Goal: Task Accomplishment & Management: Manage account settings

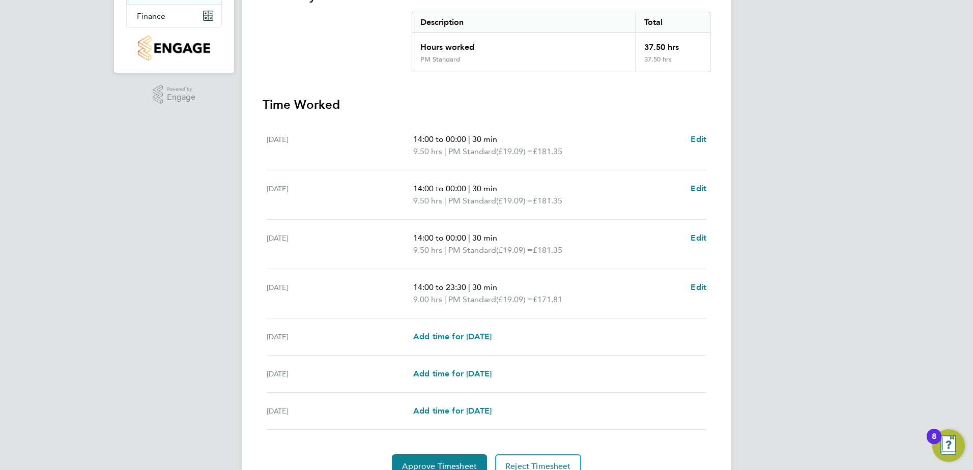
scroll to position [253, 0]
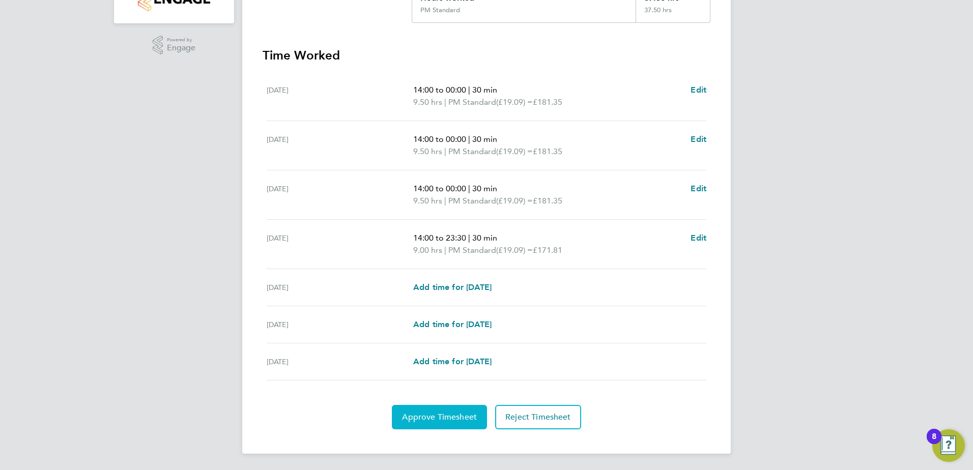
click at [410, 415] on span "Approve Timesheet" at bounding box center [439, 417] width 75 height 10
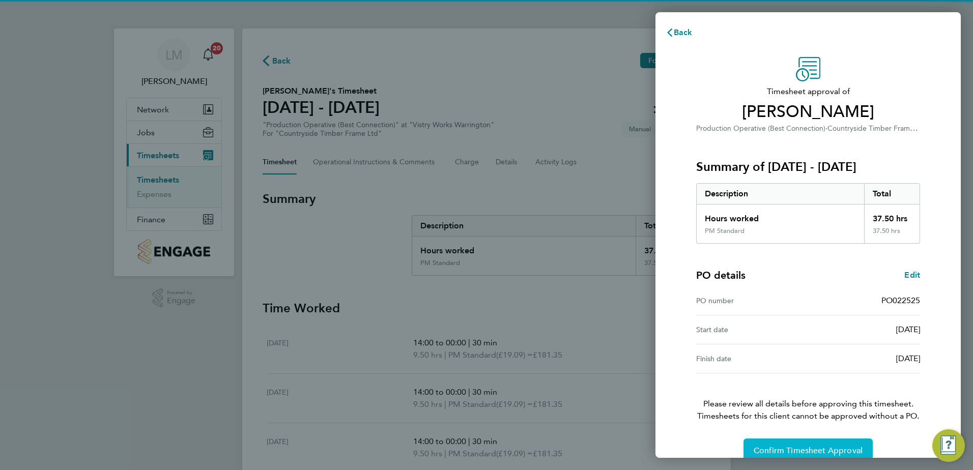
click at [788, 449] on span "Confirm Timesheet Approval" at bounding box center [807, 451] width 109 height 10
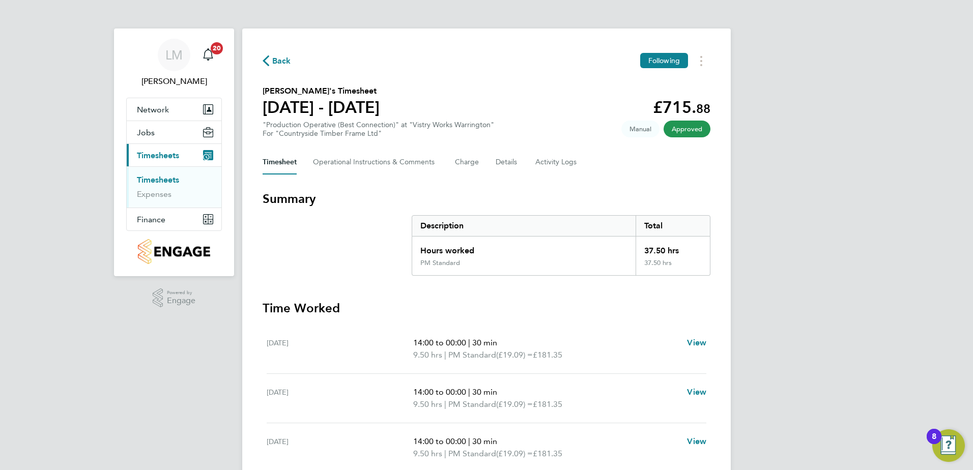
click at [164, 180] on link "Timesheets" at bounding box center [158, 180] width 42 height 10
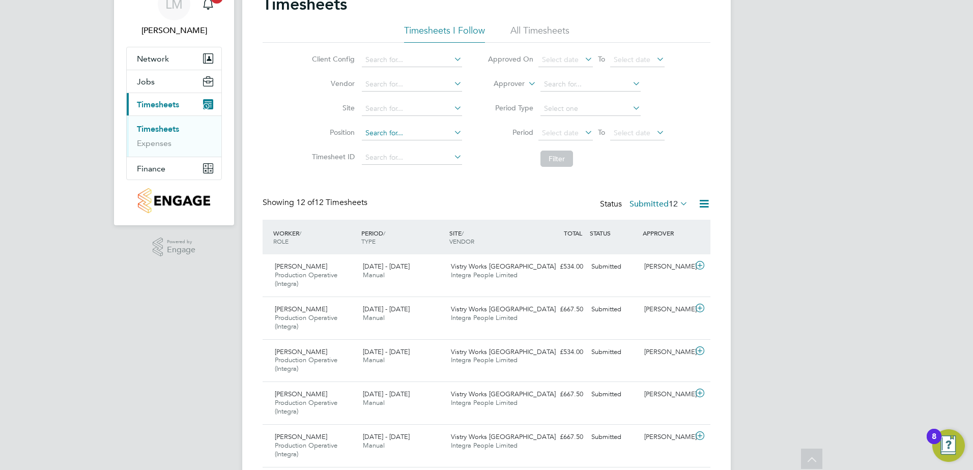
click at [379, 133] on input at bounding box center [412, 133] width 100 height 14
click at [399, 105] on input at bounding box center [412, 109] width 100 height 14
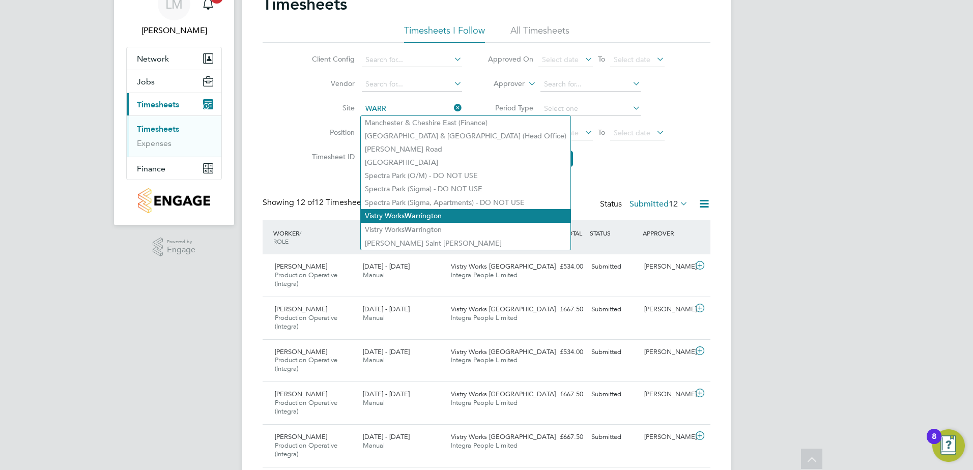
click at [407, 212] on b "Warr" at bounding box center [412, 216] width 16 height 9
type input "Vistry Works [GEOGRAPHIC_DATA]"
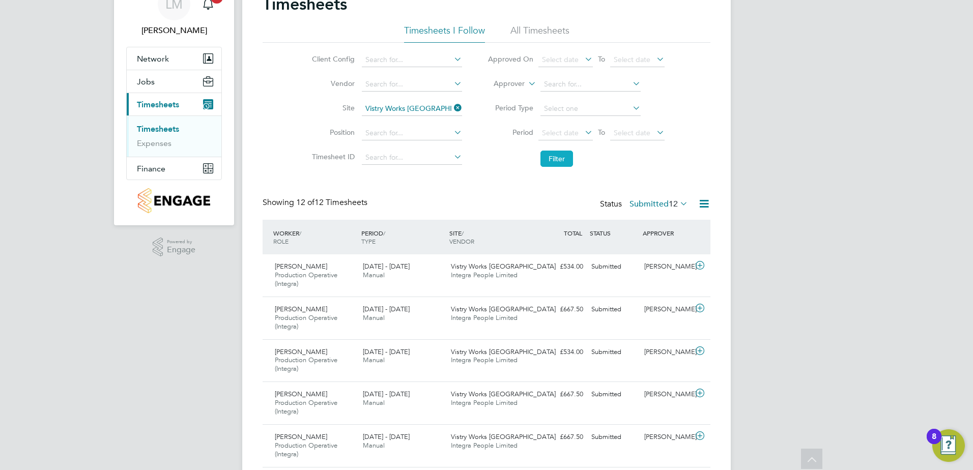
click at [569, 162] on button "Filter" at bounding box center [556, 159] width 33 height 16
click at [695, 265] on icon at bounding box center [699, 265] width 13 height 8
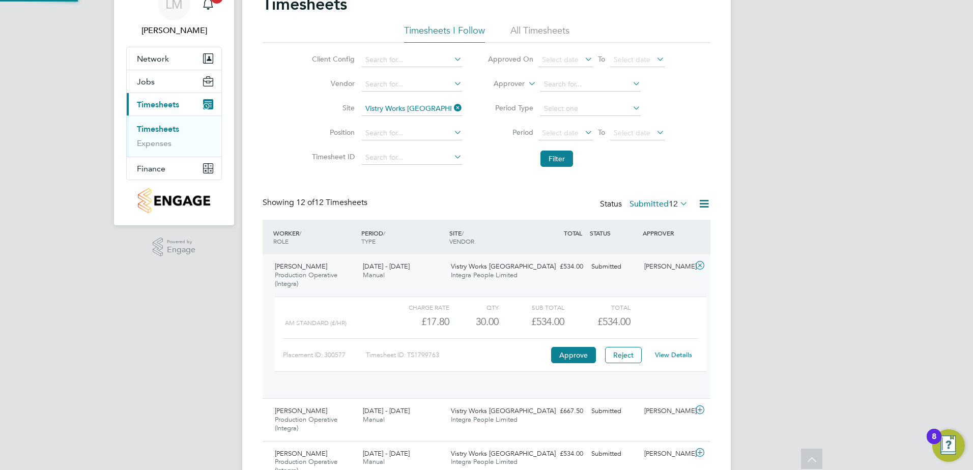
scroll to position [17, 99]
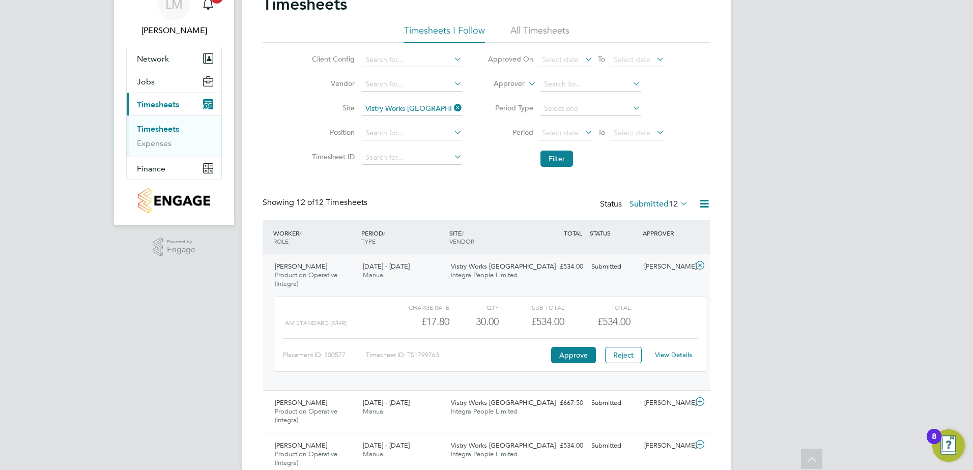
click at [671, 356] on link "View Details" at bounding box center [673, 354] width 37 height 9
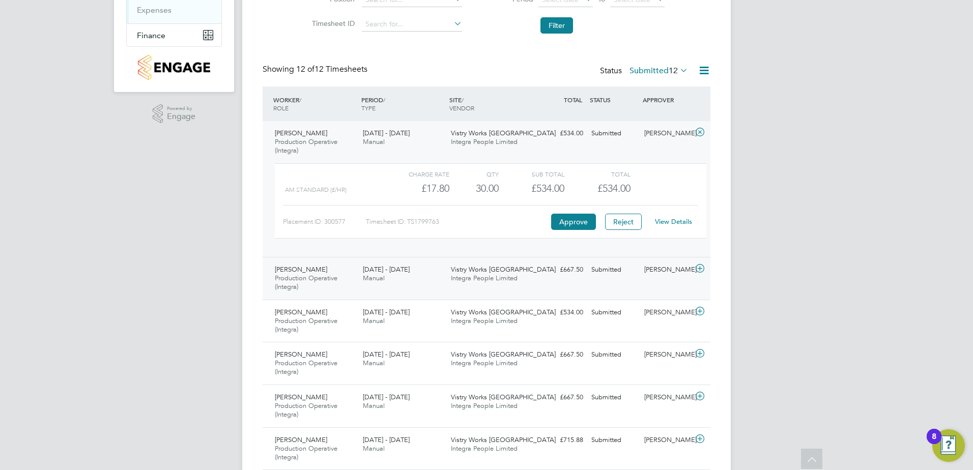
scroll to position [203, 0]
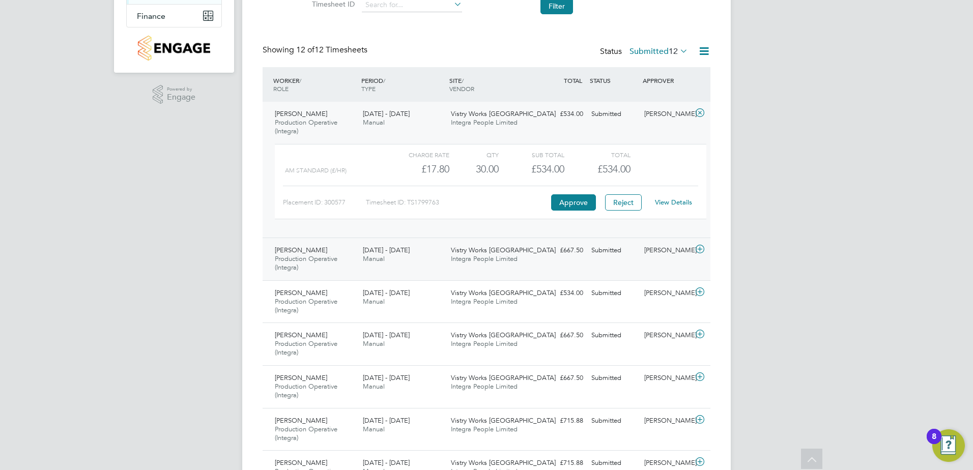
click at [459, 253] on span "Vistry Works [GEOGRAPHIC_DATA]" at bounding box center [503, 250] width 105 height 9
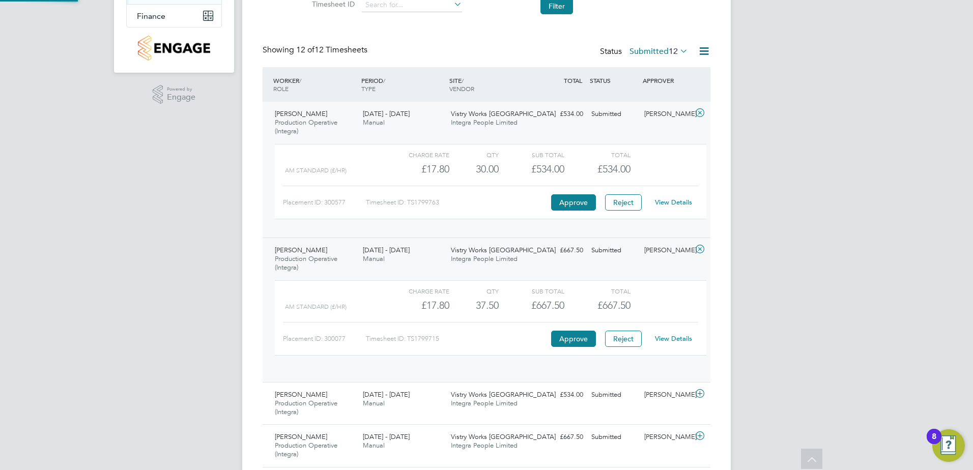
scroll to position [17, 99]
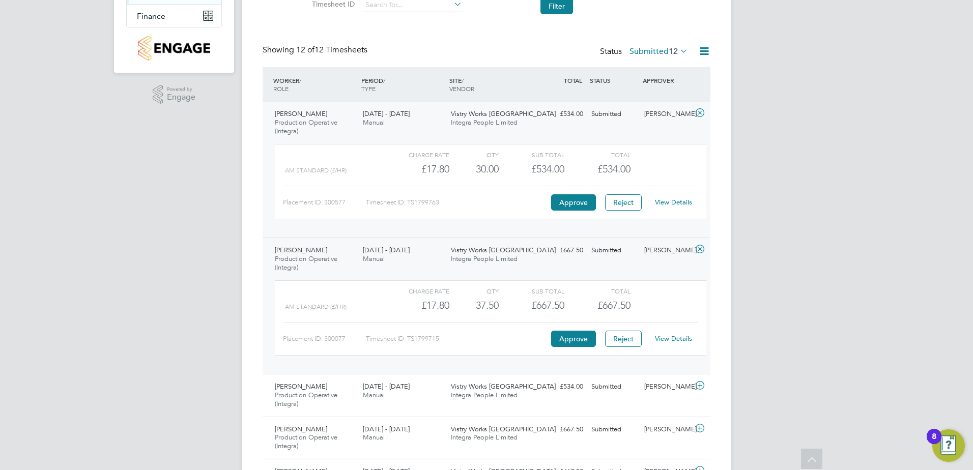
click at [675, 337] on link "View Details" at bounding box center [673, 338] width 37 height 9
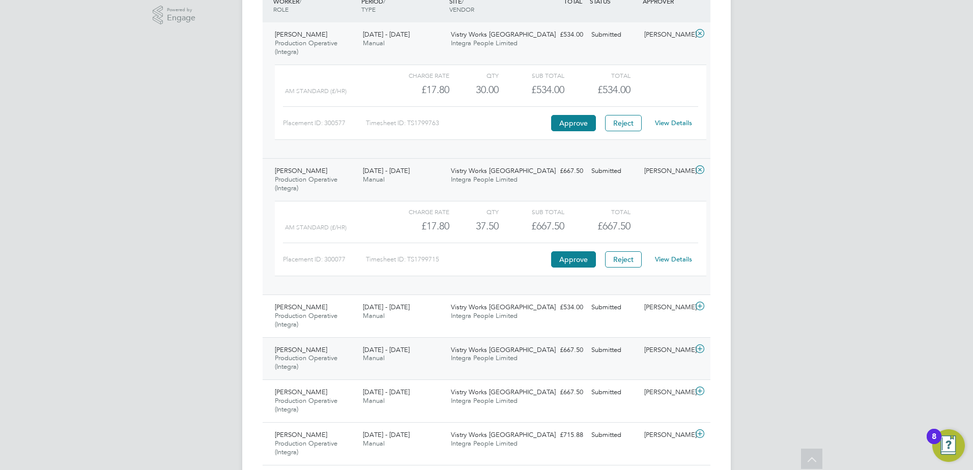
scroll to position [305, 0]
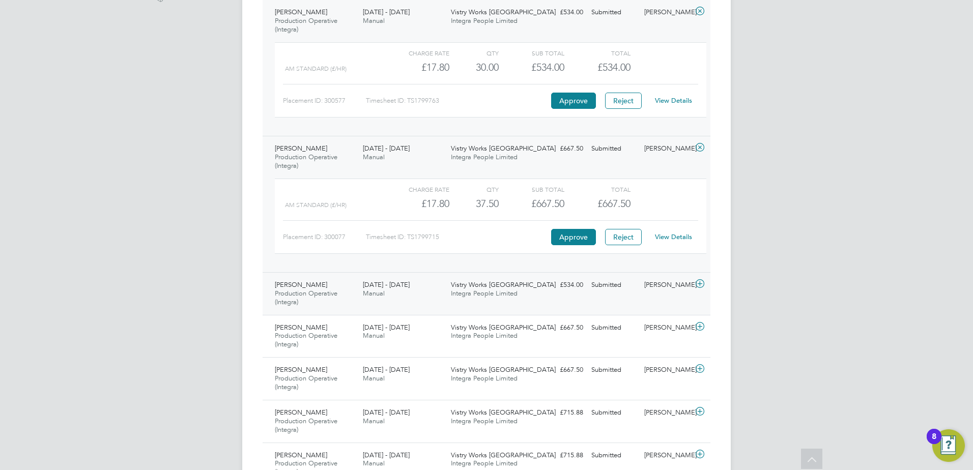
click at [699, 286] on icon at bounding box center [699, 284] width 13 height 8
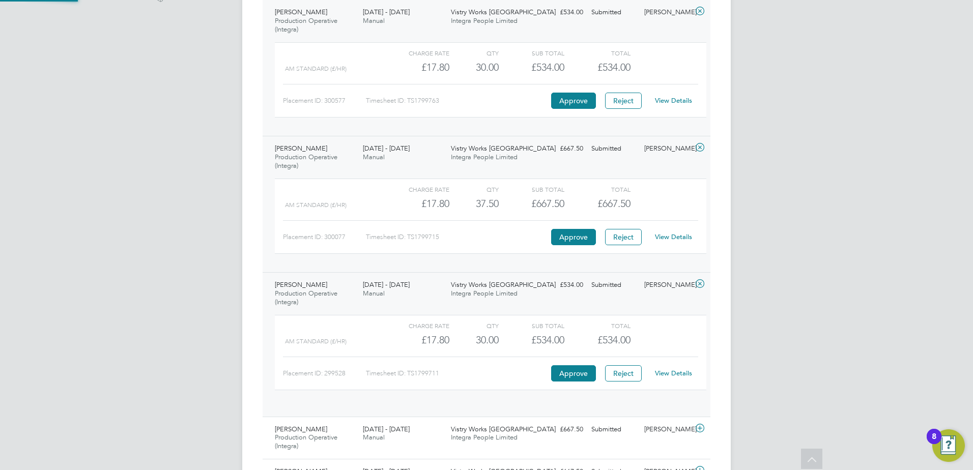
scroll to position [17, 99]
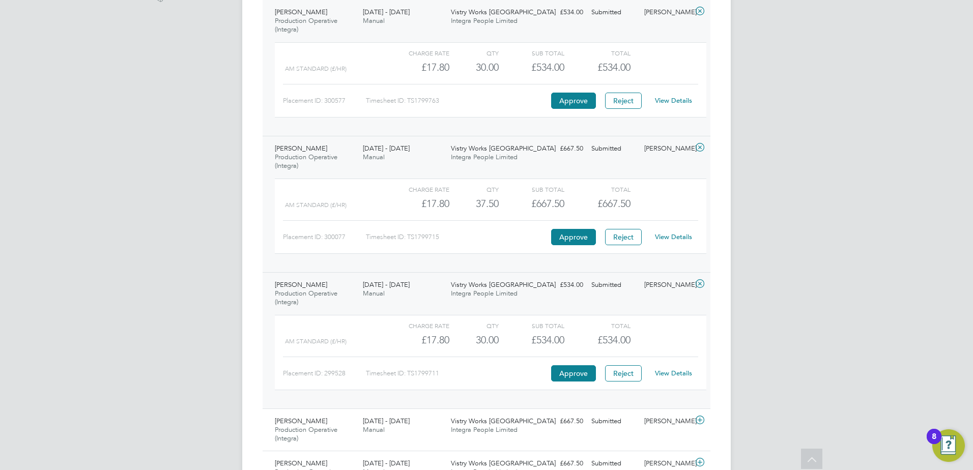
click at [678, 375] on link "View Details" at bounding box center [673, 373] width 37 height 9
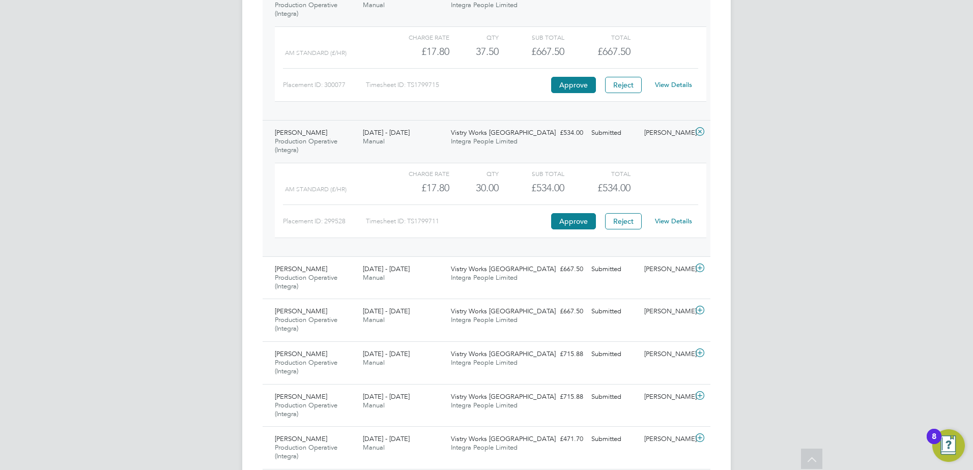
scroll to position [458, 0]
click at [701, 268] on icon at bounding box center [699, 267] width 13 height 8
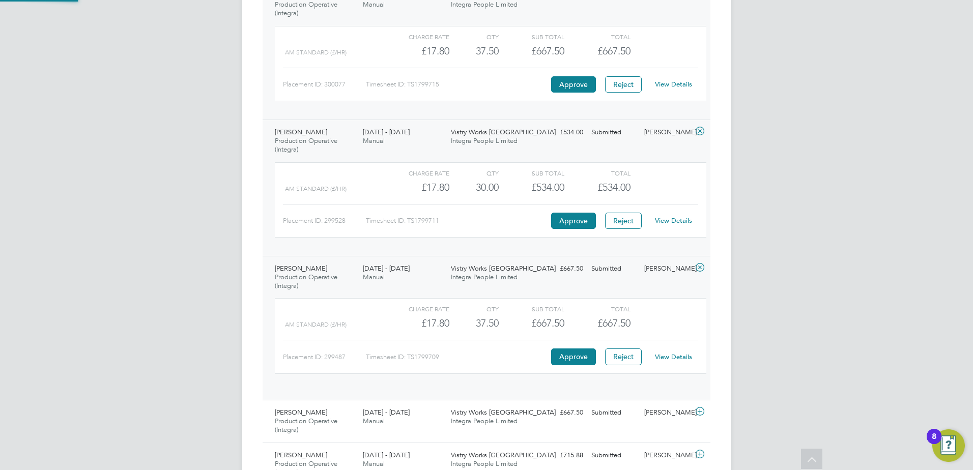
scroll to position [17, 99]
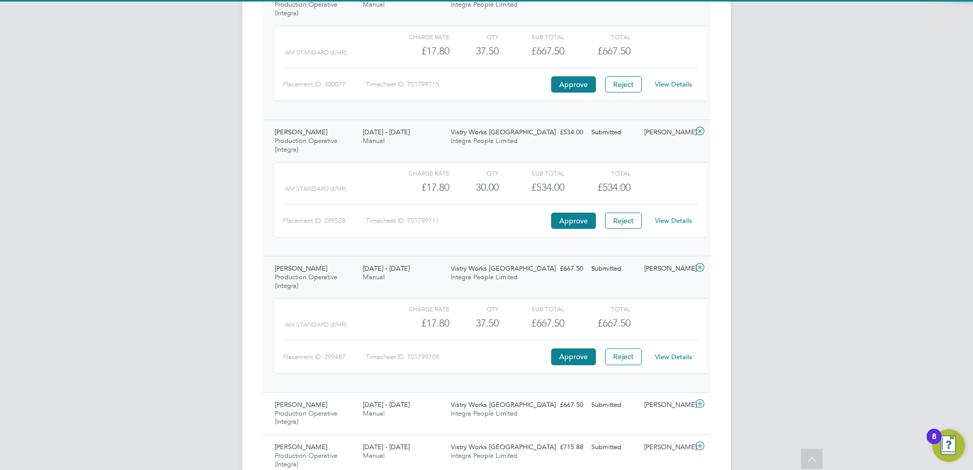
click at [669, 356] on link "View Details" at bounding box center [673, 356] width 37 height 9
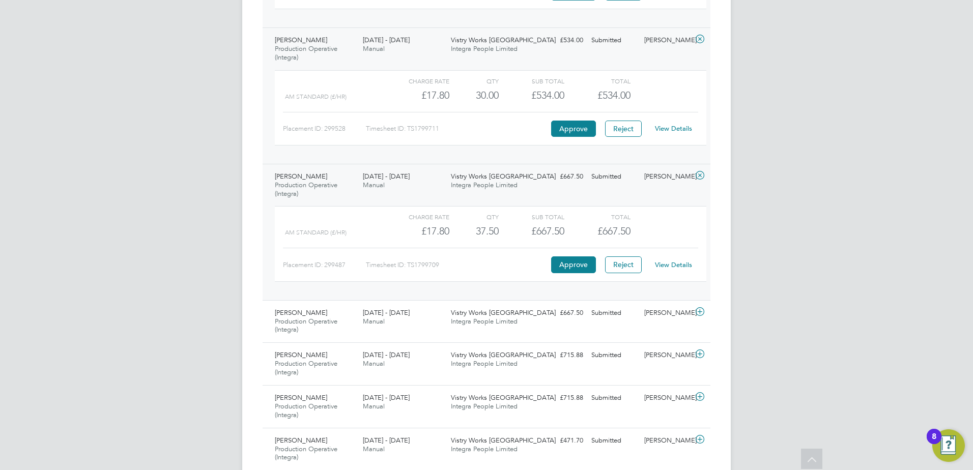
scroll to position [560, 0]
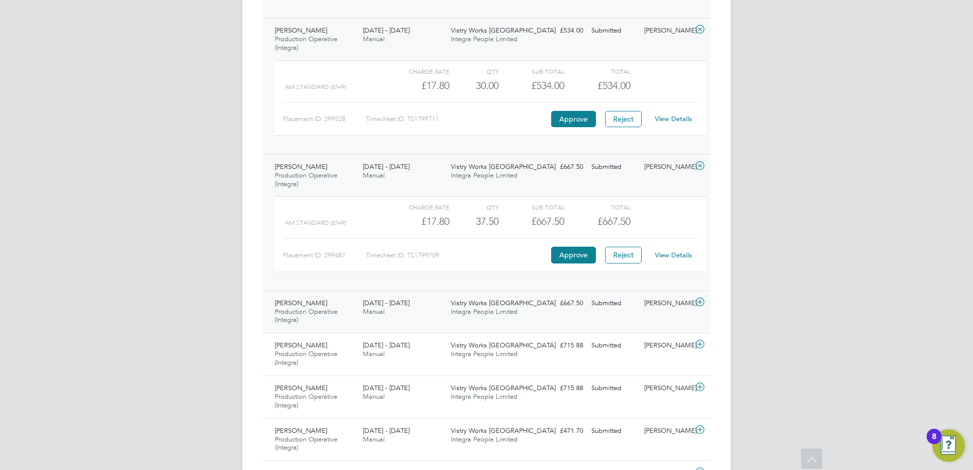
click at [700, 303] on icon at bounding box center [699, 302] width 13 height 8
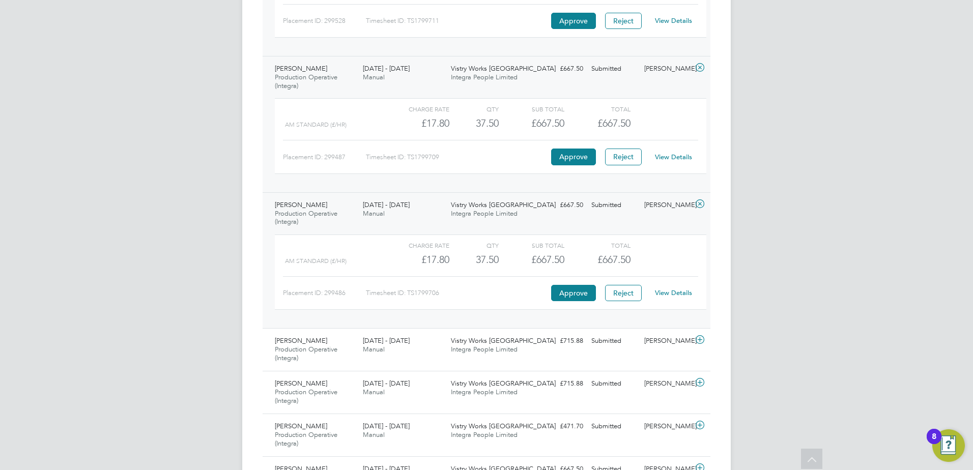
scroll to position [661, 0]
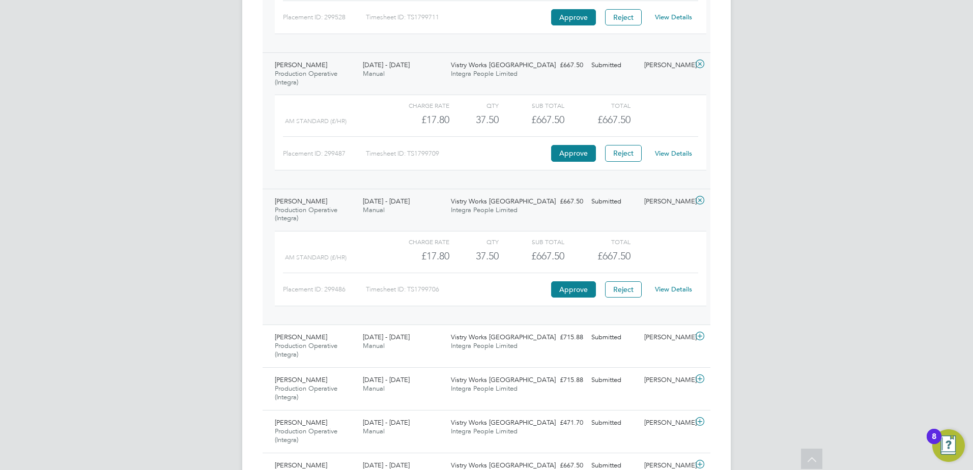
click at [675, 287] on link "View Details" at bounding box center [673, 289] width 37 height 9
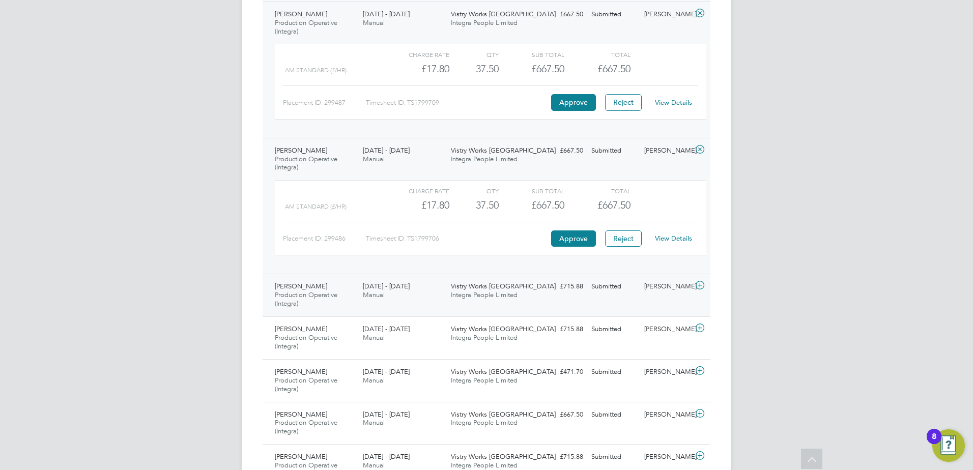
click at [568, 298] on div "Ashley Hayes Production Operative (Integra) 4 - 10 Aug 2025 4 - 10 Aug 2025 Man…" at bounding box center [486, 295] width 448 height 43
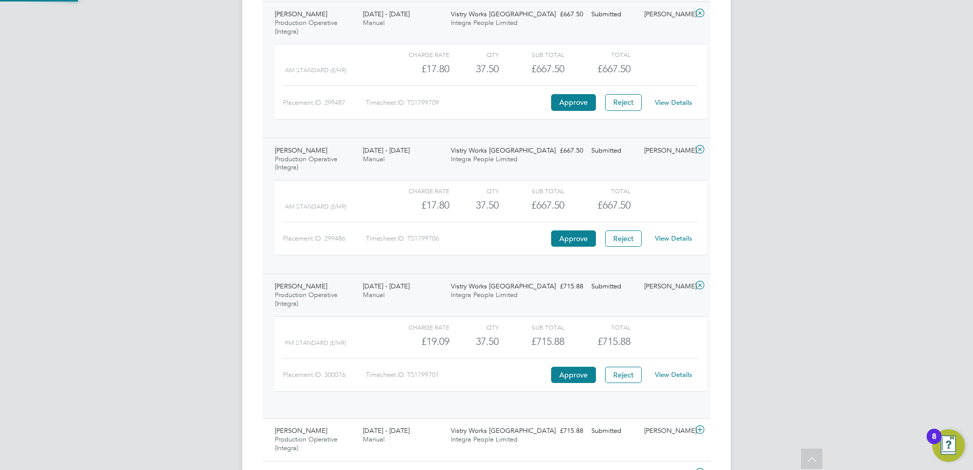
scroll to position [17, 99]
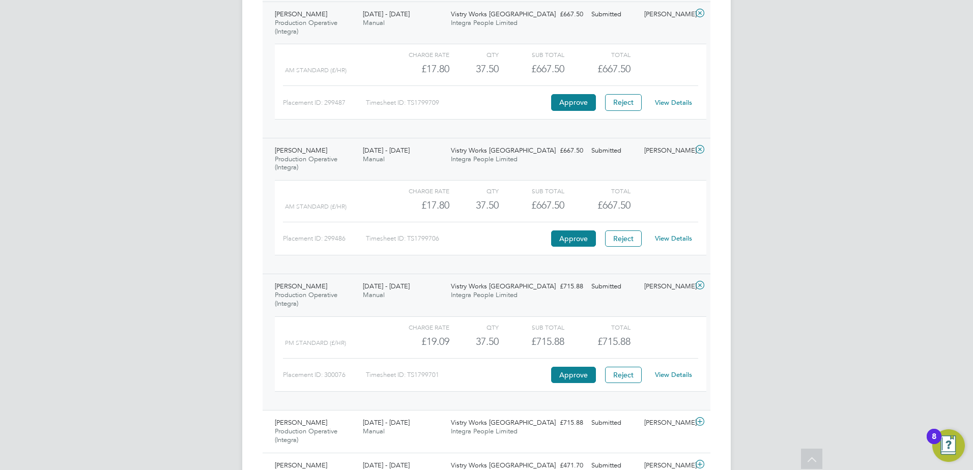
click at [666, 377] on link "View Details" at bounding box center [673, 374] width 37 height 9
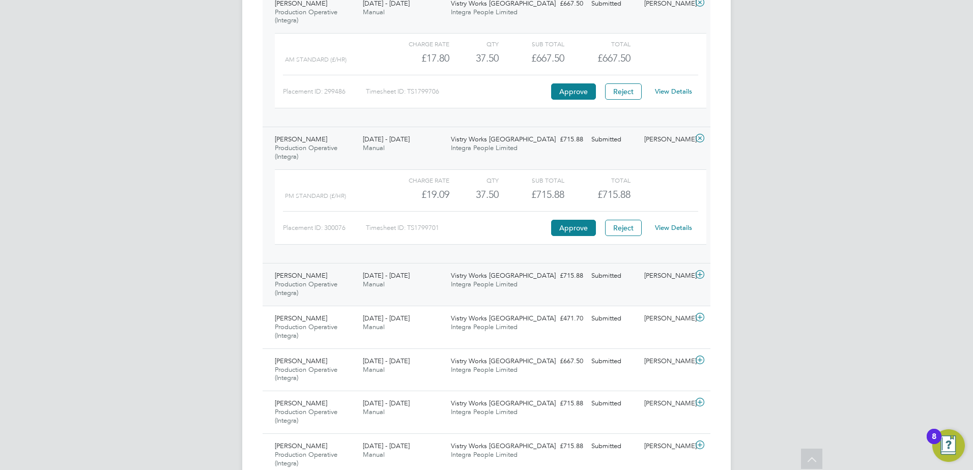
scroll to position [865, 0]
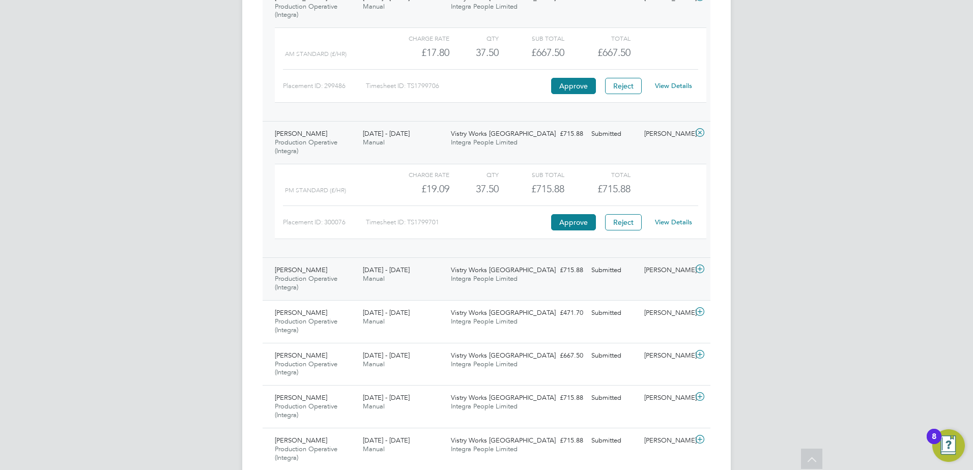
click at [699, 272] on icon at bounding box center [699, 269] width 13 height 8
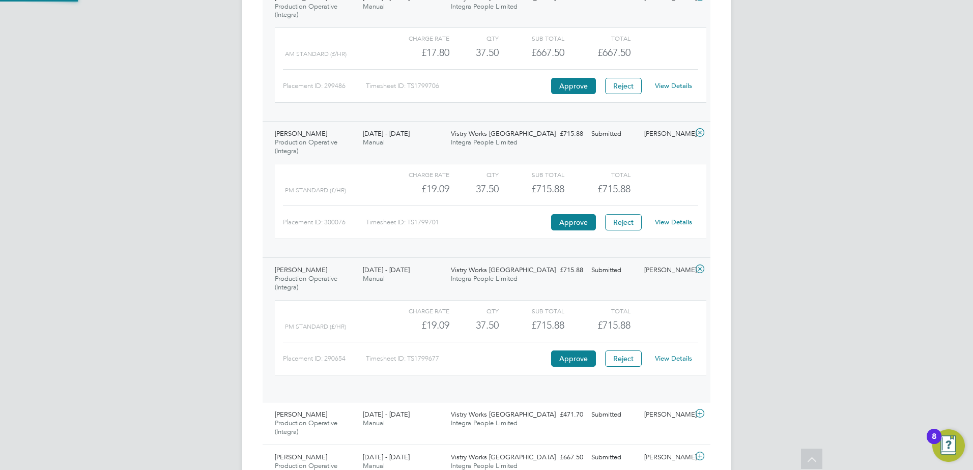
scroll to position [17, 99]
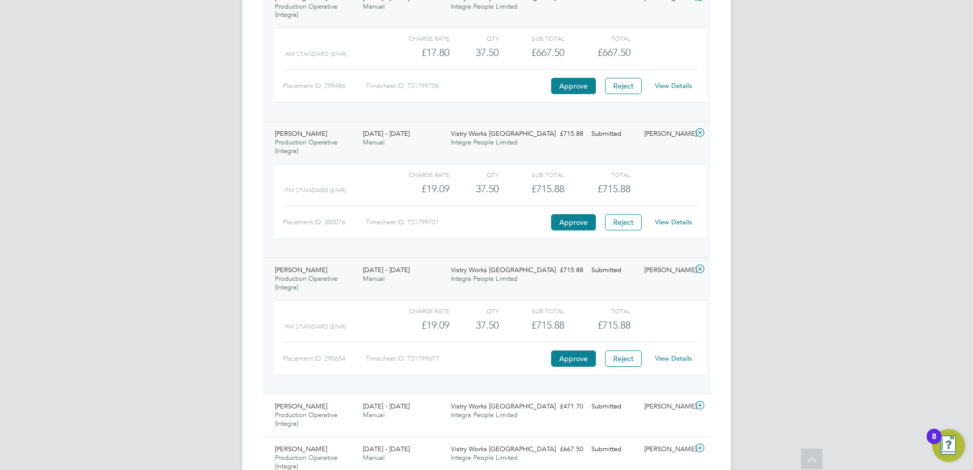
click at [677, 355] on link "View Details" at bounding box center [673, 358] width 37 height 9
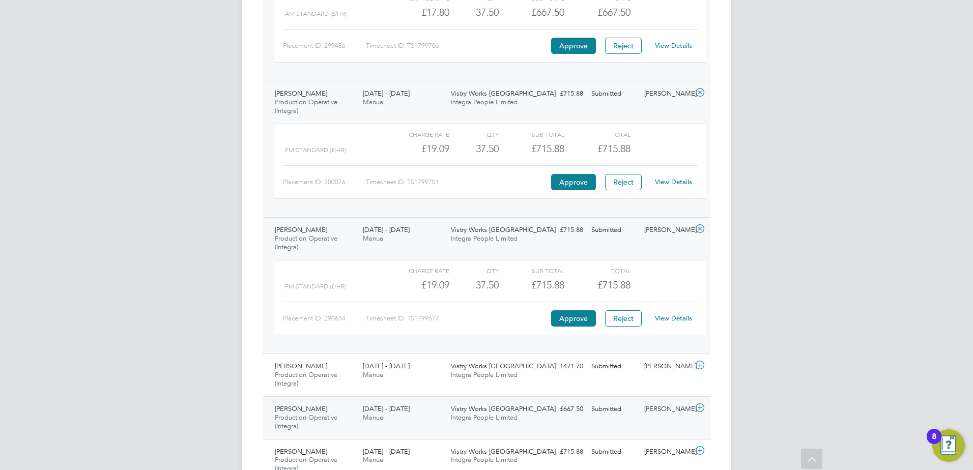
scroll to position [966, 0]
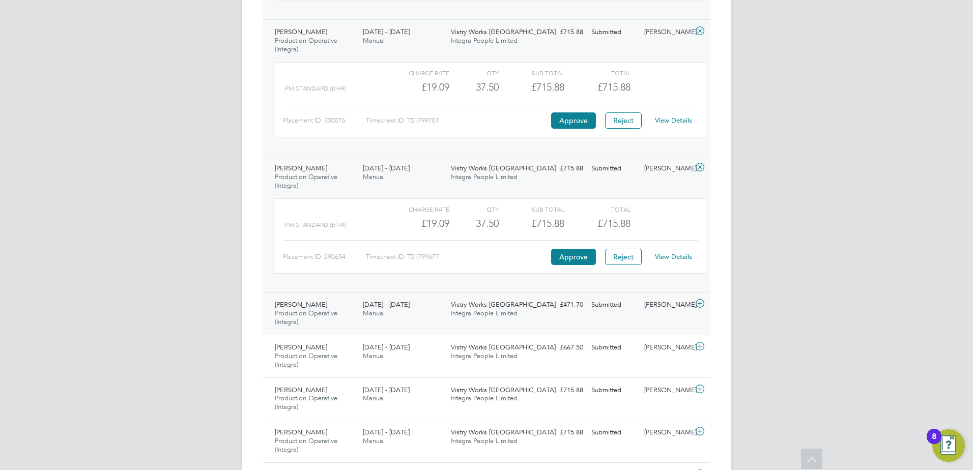
click at [700, 303] on icon at bounding box center [699, 304] width 13 height 8
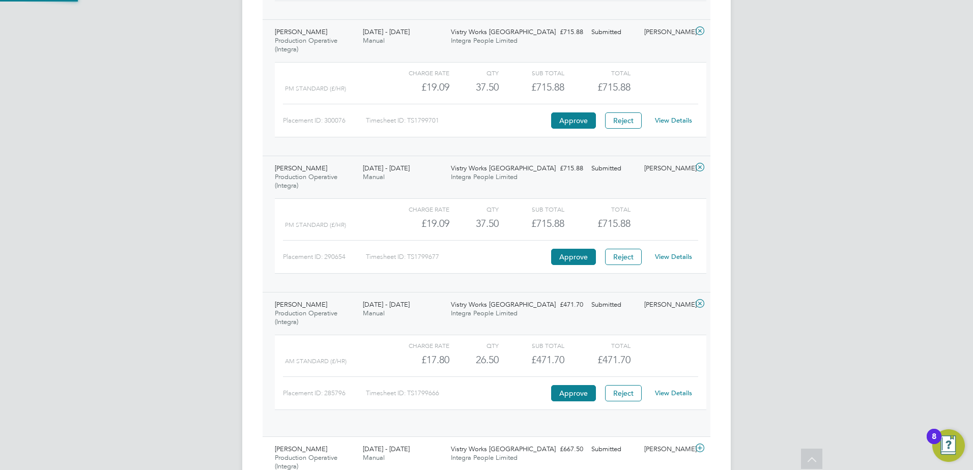
scroll to position [17, 99]
click at [666, 392] on link "View Details" at bounding box center [673, 393] width 37 height 9
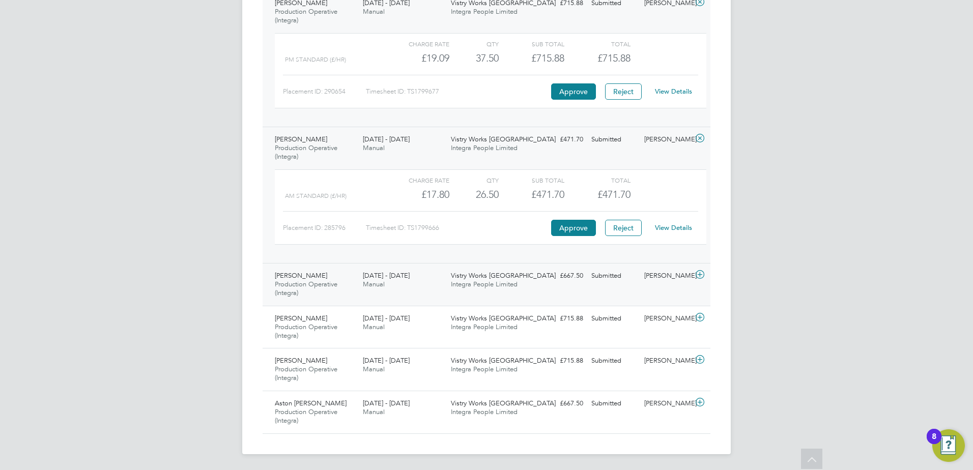
scroll to position [1132, 0]
click at [699, 274] on icon at bounding box center [699, 274] width 13 height 8
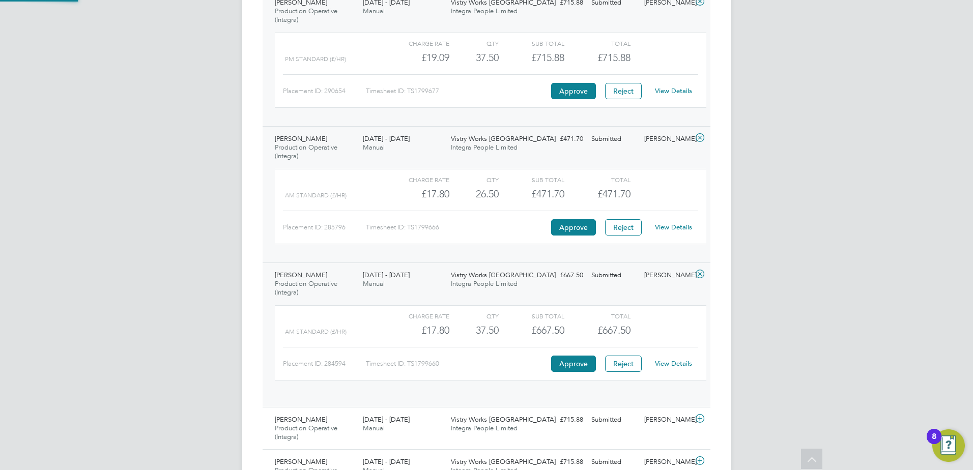
scroll to position [17, 99]
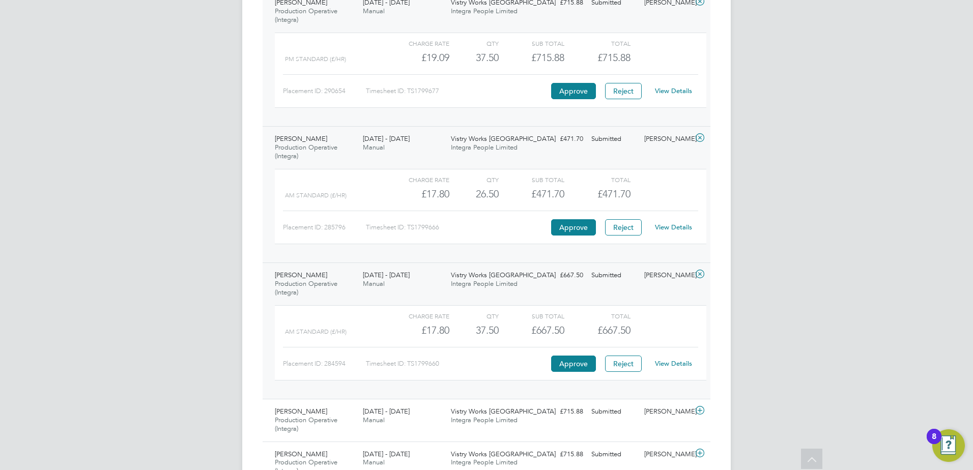
click at [668, 363] on link "View Details" at bounding box center [673, 363] width 37 height 9
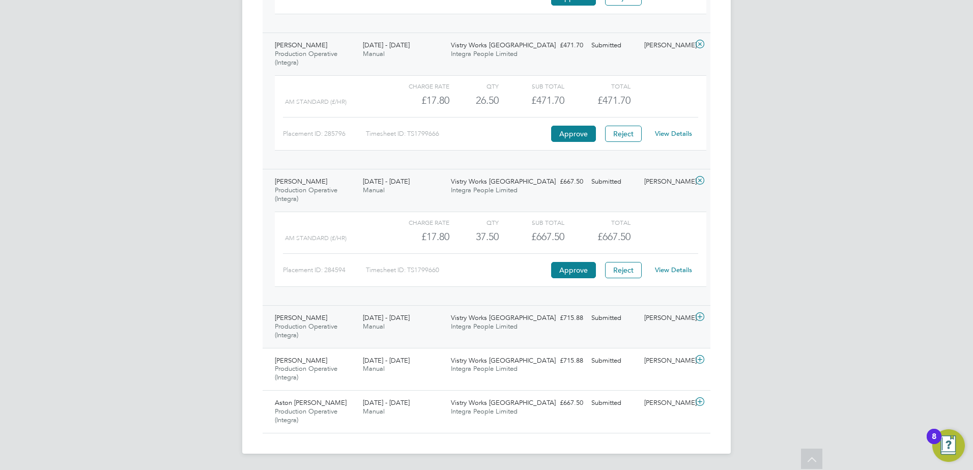
click at [696, 314] on icon at bounding box center [699, 317] width 13 height 8
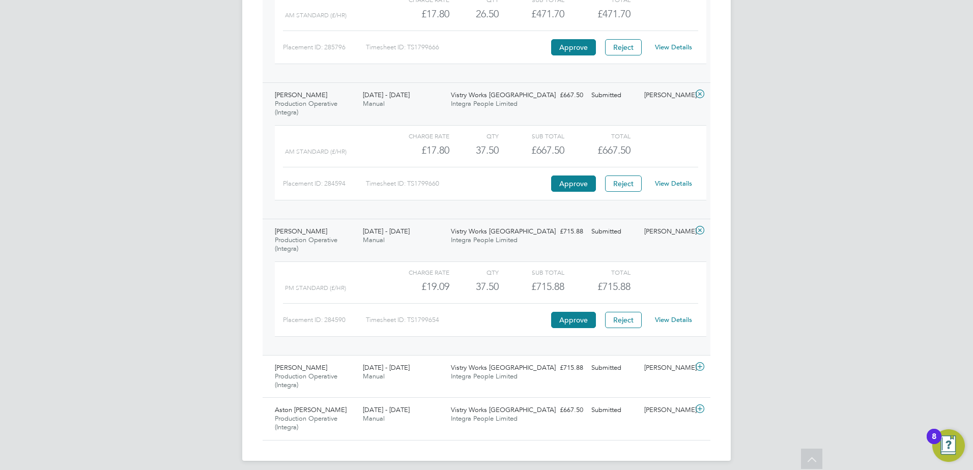
scroll to position [1319, 0]
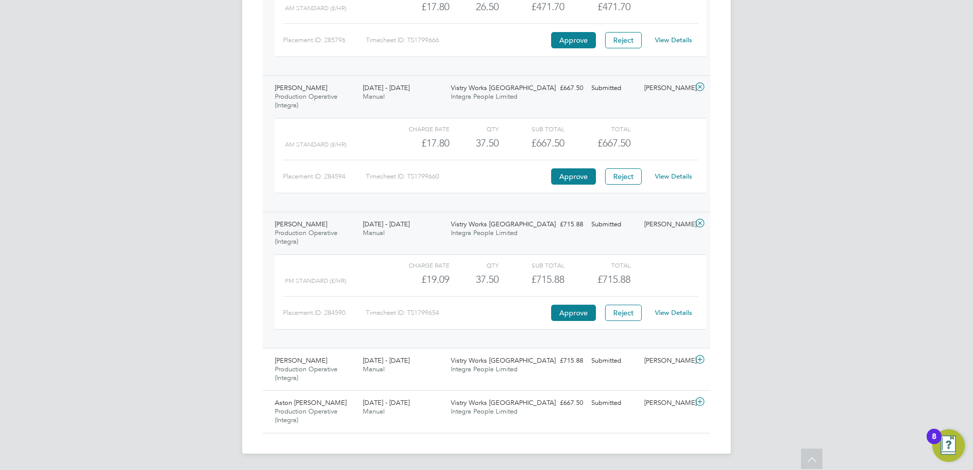
click at [675, 310] on link "View Details" at bounding box center [673, 312] width 37 height 9
click at [699, 358] on icon at bounding box center [699, 360] width 13 height 8
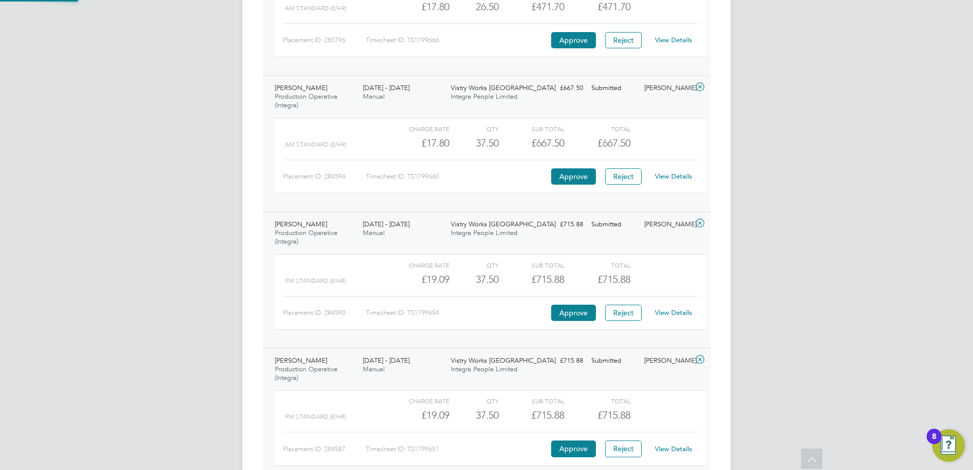
scroll to position [17, 99]
click at [672, 449] on link "View Details" at bounding box center [673, 449] width 37 height 9
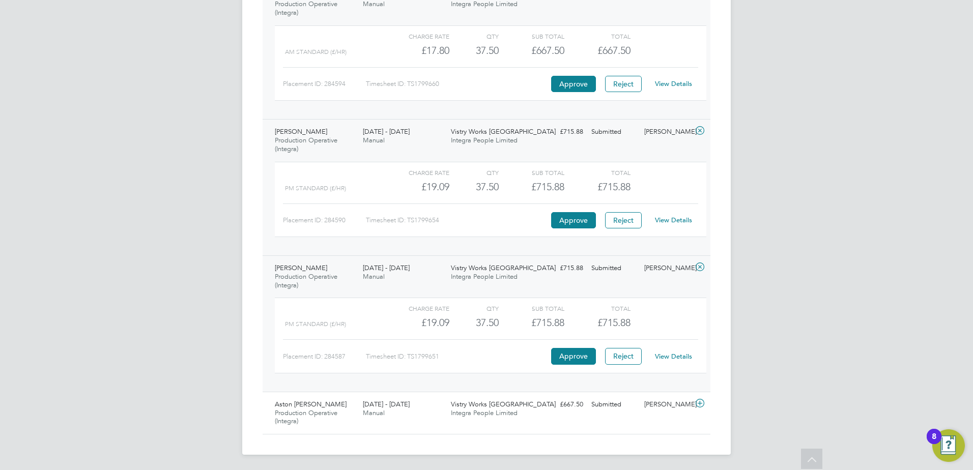
scroll to position [1413, 0]
click at [634, 402] on div "Submitted" at bounding box center [613, 403] width 53 height 17
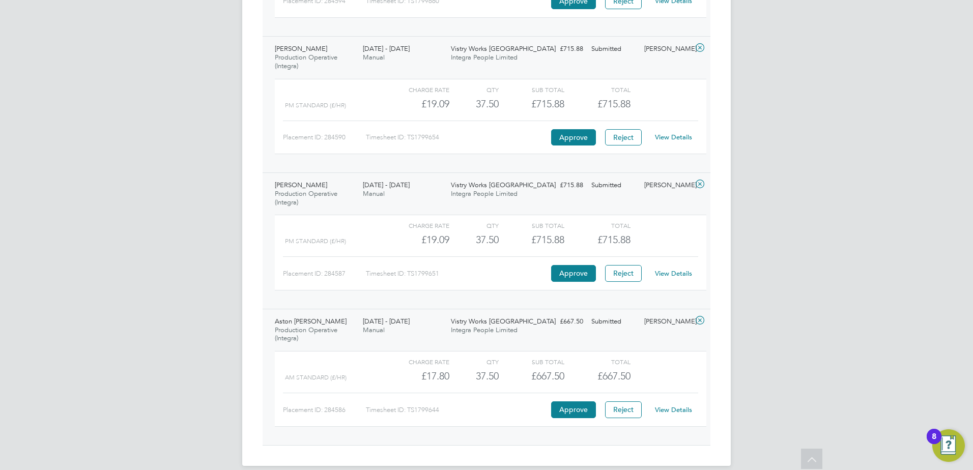
scroll to position [1507, 0]
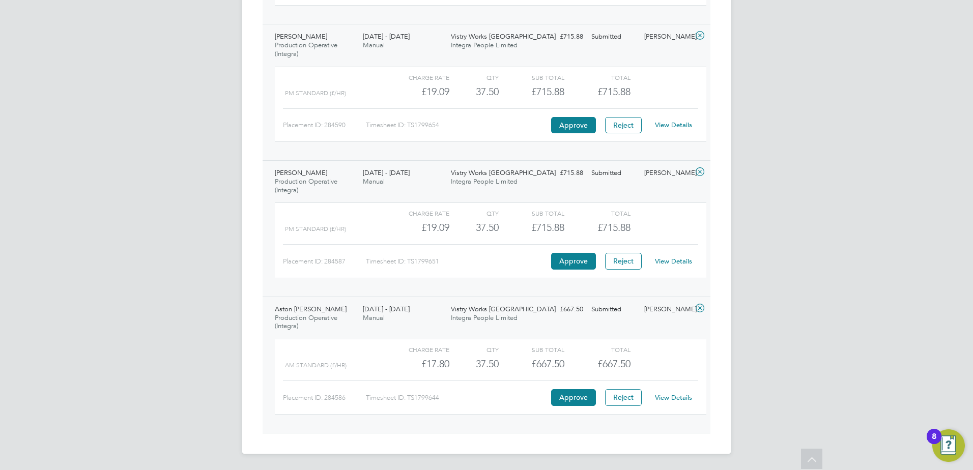
click at [672, 398] on link "View Details" at bounding box center [673, 397] width 37 height 9
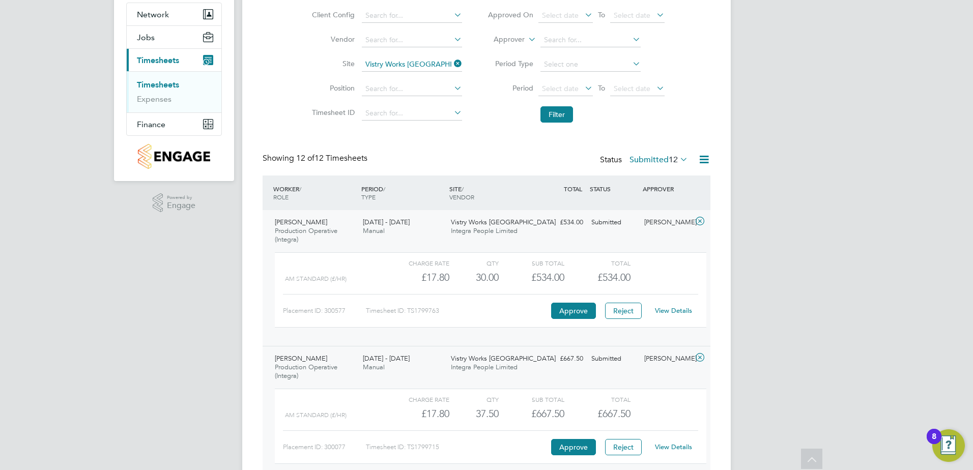
scroll to position [0, 0]
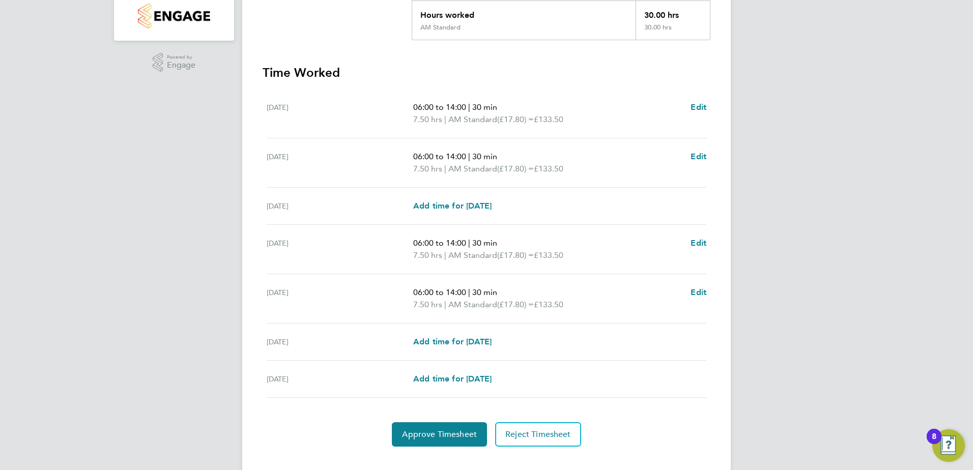
scroll to position [253, 0]
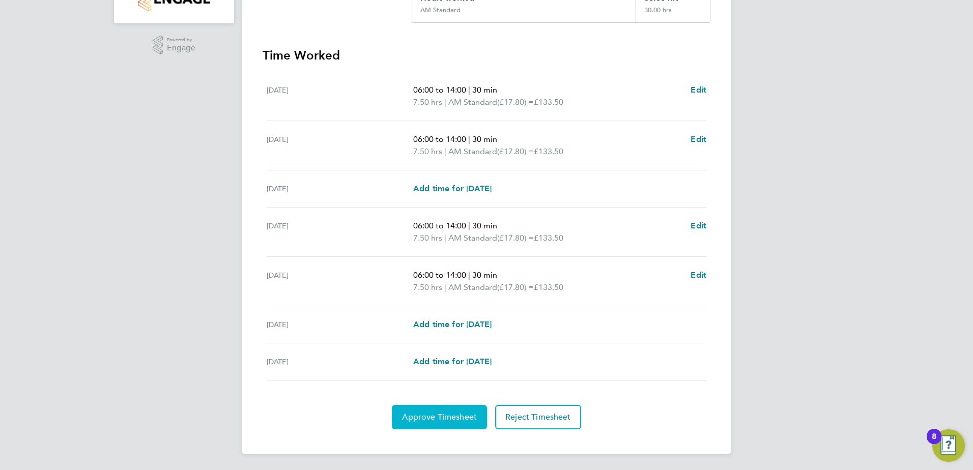
click at [446, 417] on span "Approve Timesheet" at bounding box center [439, 417] width 75 height 10
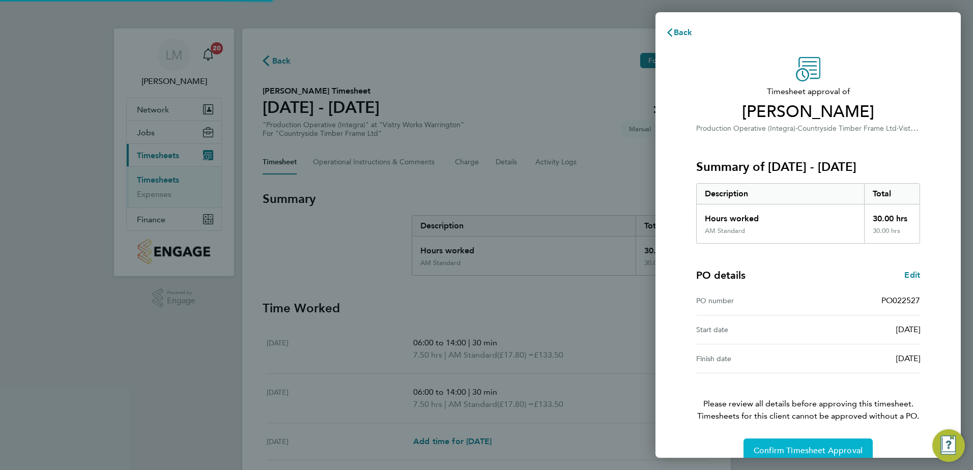
click at [790, 447] on span "Confirm Timesheet Approval" at bounding box center [807, 451] width 109 height 10
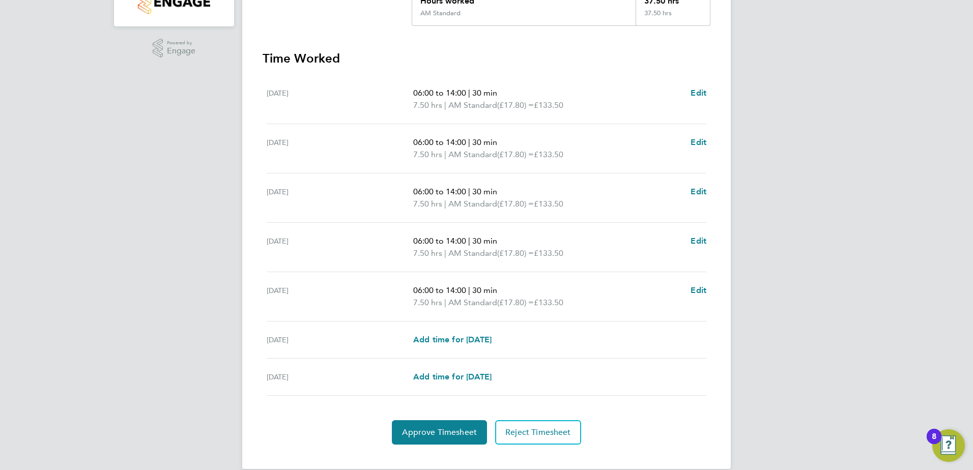
scroll to position [265, 0]
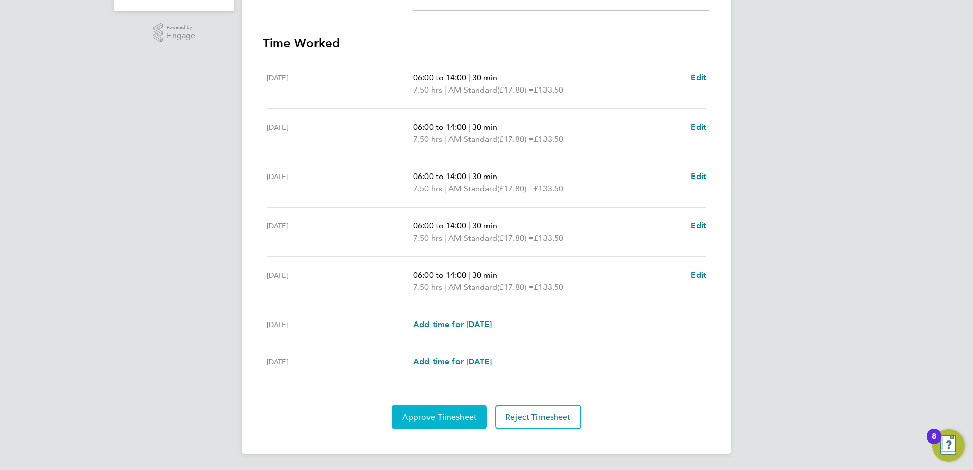
click at [451, 416] on span "Approve Timesheet" at bounding box center [439, 417] width 75 height 10
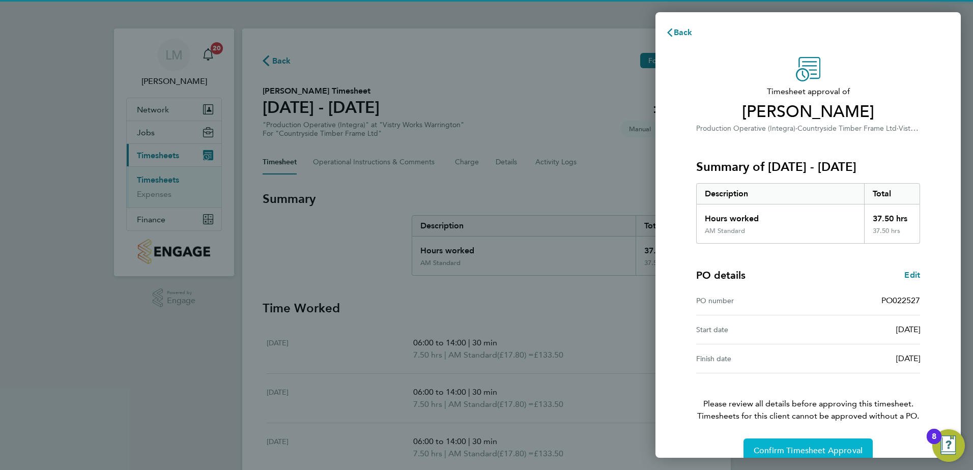
click at [816, 447] on span "Confirm Timesheet Approval" at bounding box center [807, 451] width 109 height 10
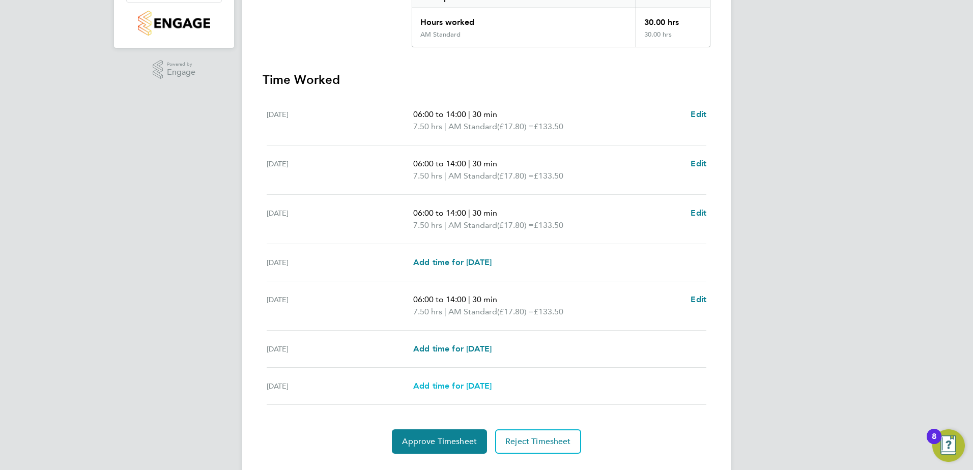
scroll to position [253, 0]
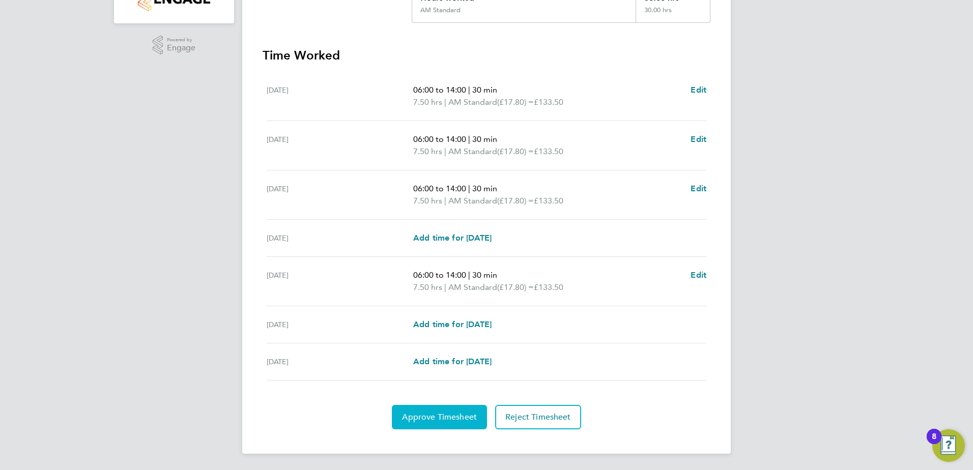
click at [453, 415] on span "Approve Timesheet" at bounding box center [439, 417] width 75 height 10
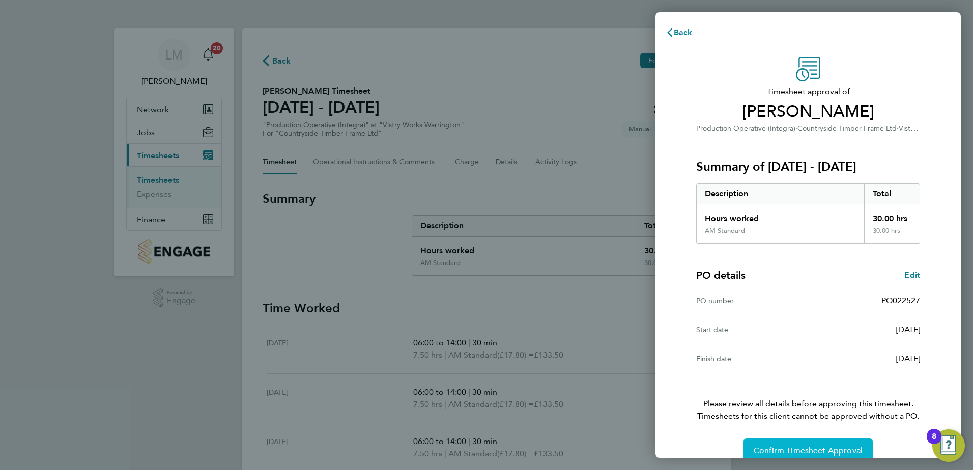
click at [814, 450] on span "Confirm Timesheet Approval" at bounding box center [807, 451] width 109 height 10
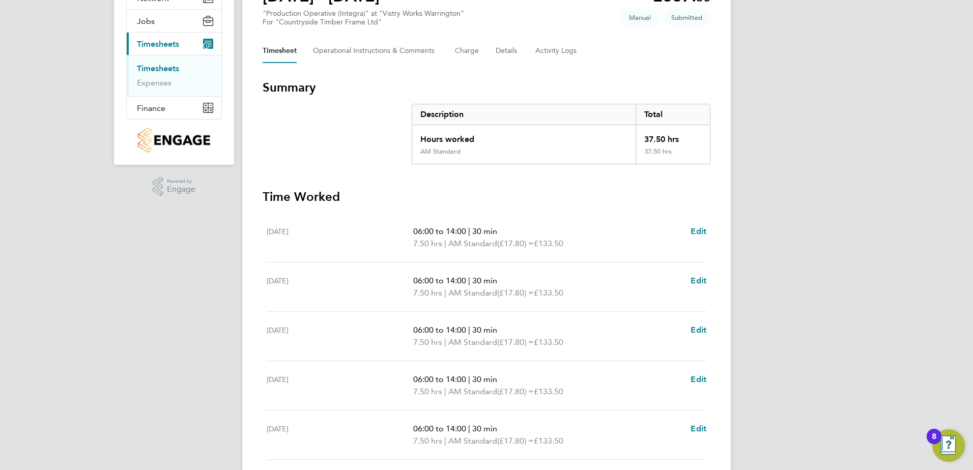
scroll to position [254, 0]
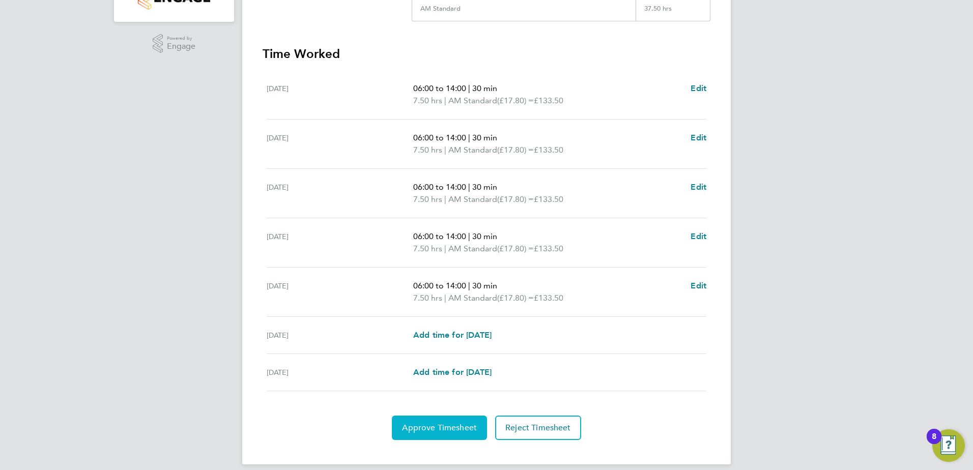
click at [433, 440] on div "Back Following [PERSON_NAME] Timesheet [DATE] - [DATE] £667. 50 "Production Ope…" at bounding box center [486, 119] width 488 height 690
click at [437, 436] on button "Approve Timesheet" at bounding box center [439, 428] width 95 height 24
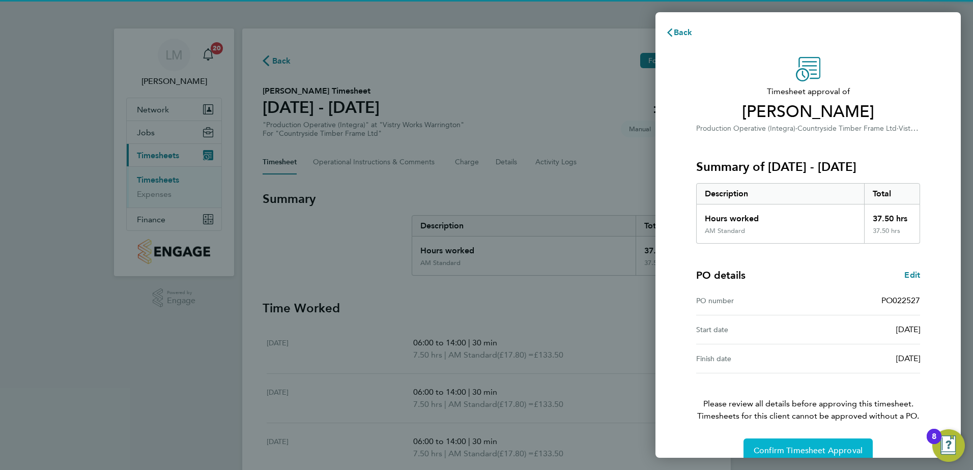
click at [777, 438] on button "Confirm Timesheet Approval" at bounding box center [807, 450] width 129 height 24
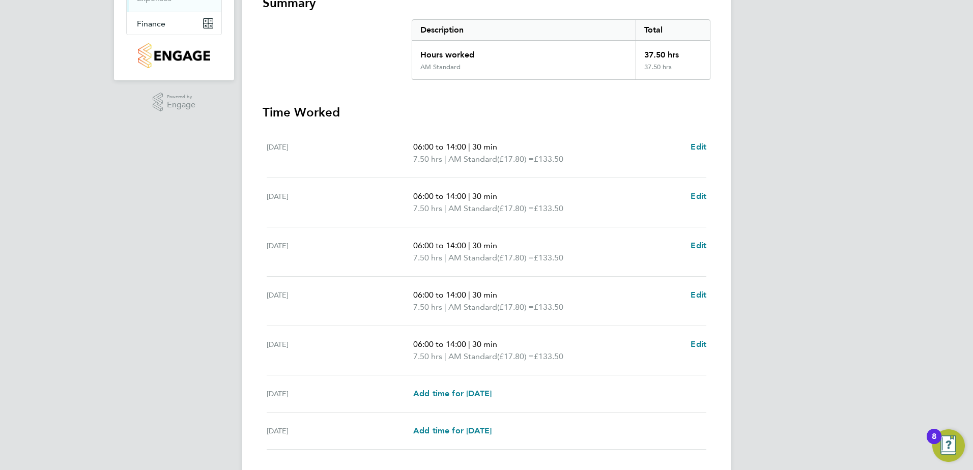
scroll to position [254, 0]
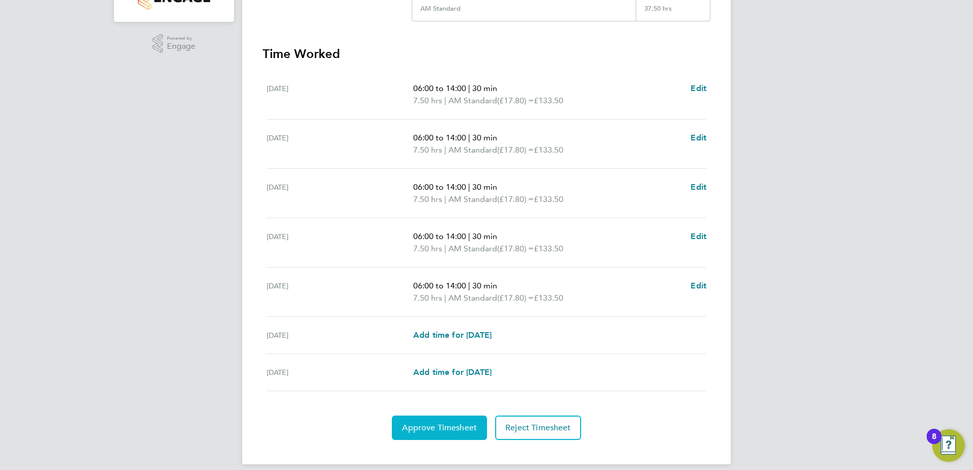
click at [435, 426] on span "Approve Timesheet" at bounding box center [439, 428] width 75 height 10
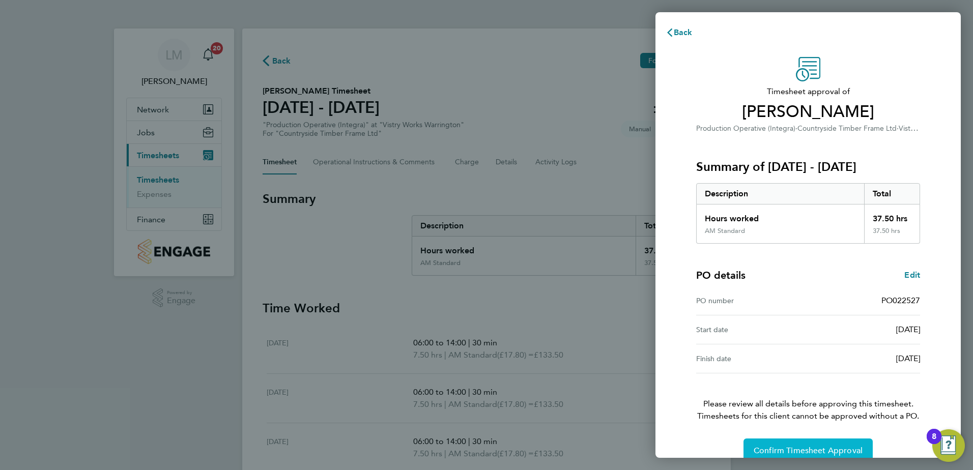
click at [789, 444] on button "Confirm Timesheet Approval" at bounding box center [807, 450] width 129 height 24
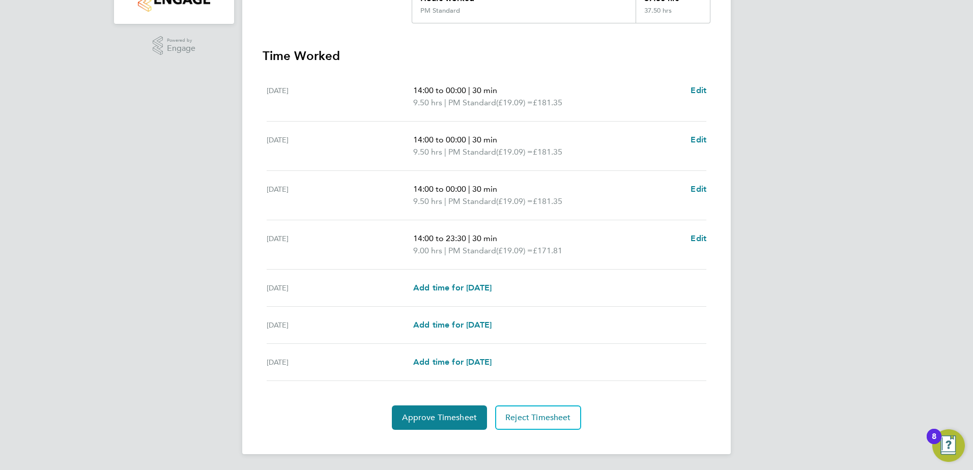
scroll to position [253, 0]
click at [440, 413] on span "Approve Timesheet" at bounding box center [439, 417] width 75 height 10
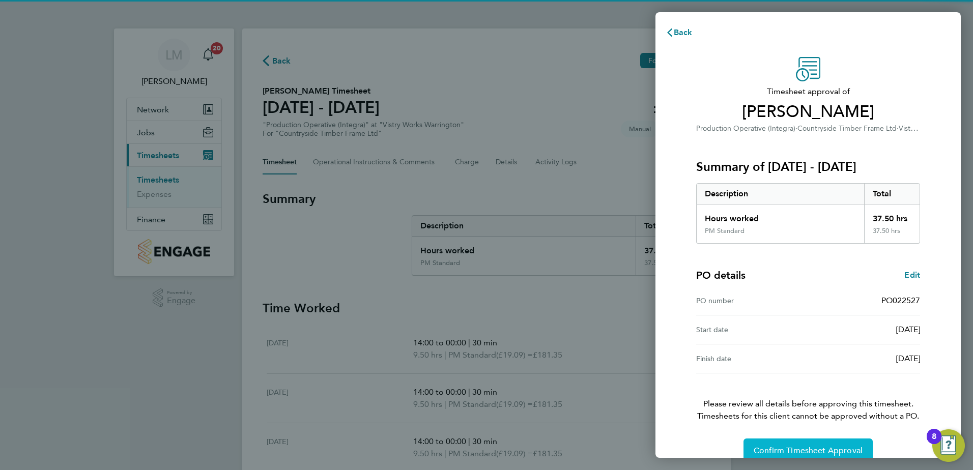
click at [817, 452] on span "Confirm Timesheet Approval" at bounding box center [807, 451] width 109 height 10
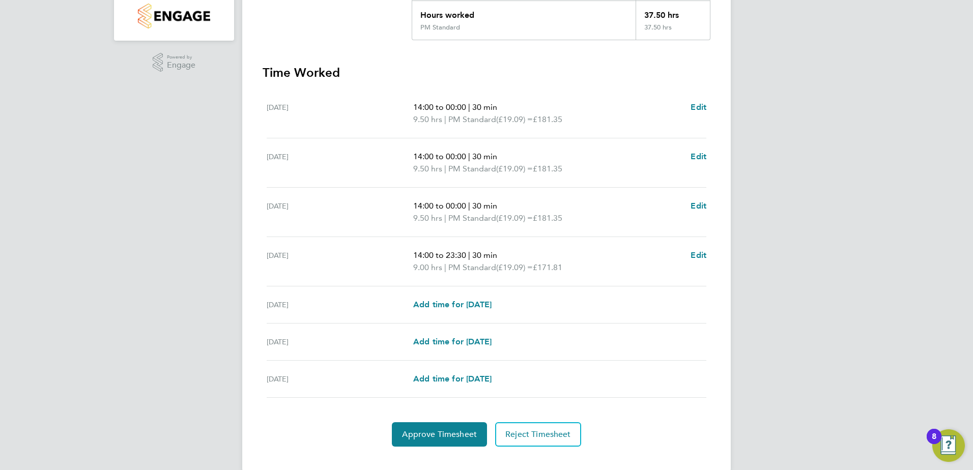
scroll to position [253, 0]
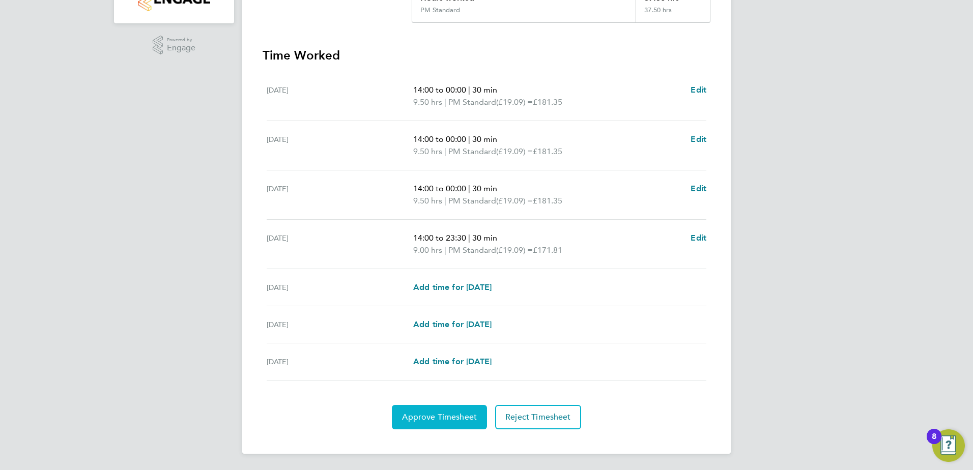
click at [429, 412] on span "Approve Timesheet" at bounding box center [439, 417] width 75 height 10
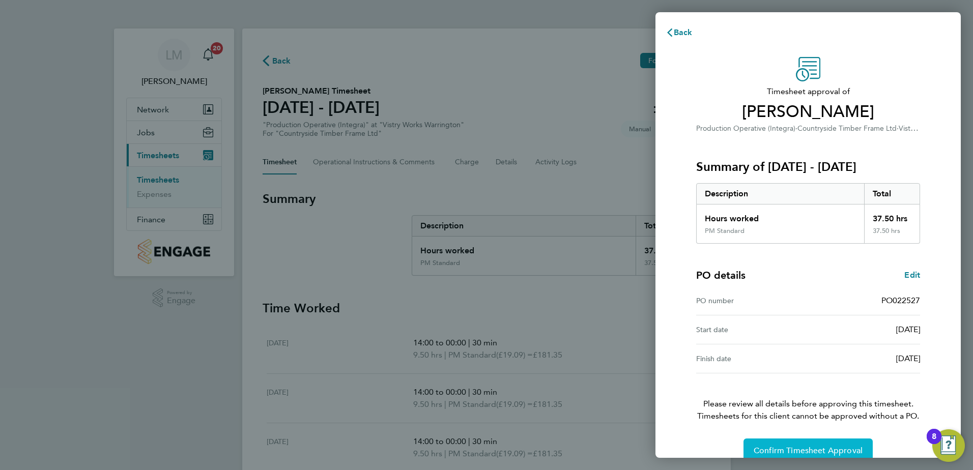
click at [761, 443] on button "Confirm Timesheet Approval" at bounding box center [807, 450] width 129 height 24
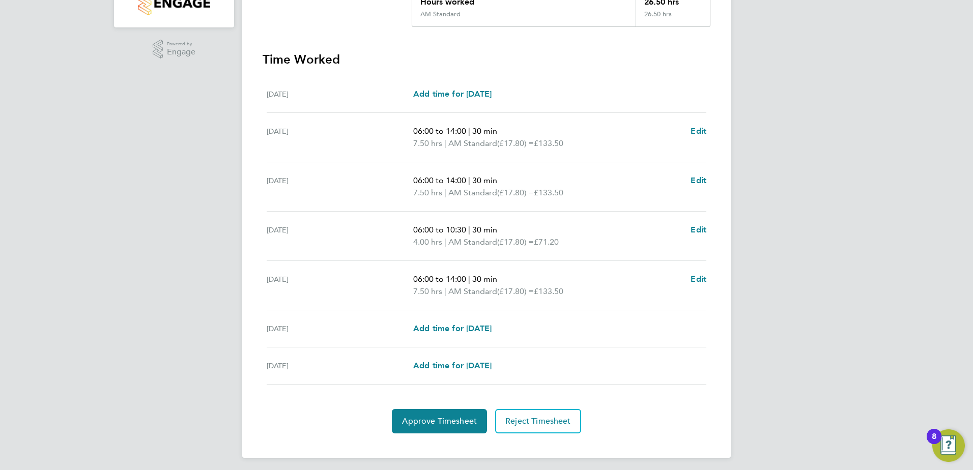
scroll to position [253, 0]
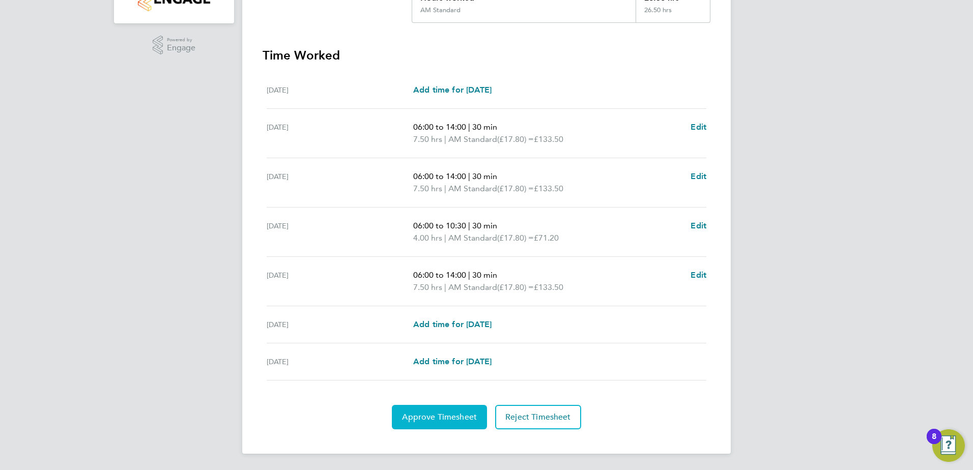
drag, startPoint x: 400, startPoint y: 417, endPoint x: 417, endPoint y: 414, distance: 16.6
click at [400, 417] on button "Approve Timesheet" at bounding box center [439, 417] width 95 height 24
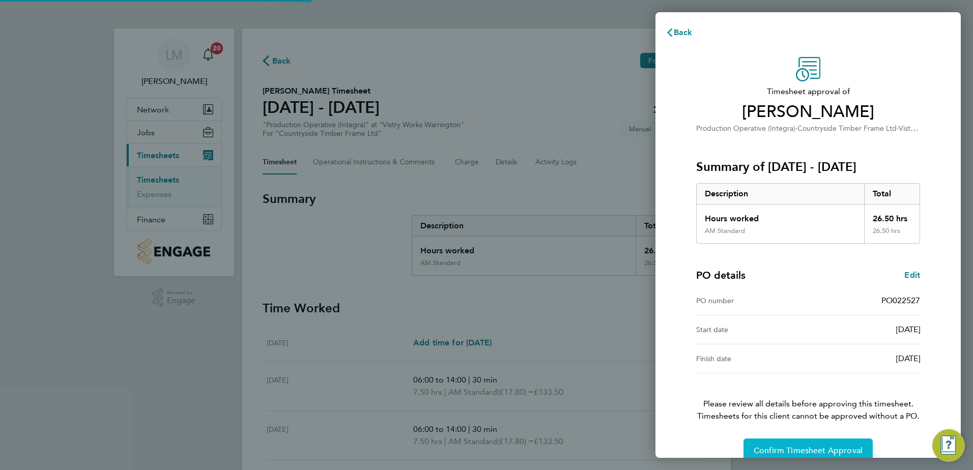
click at [768, 454] on span "Confirm Timesheet Approval" at bounding box center [807, 451] width 109 height 10
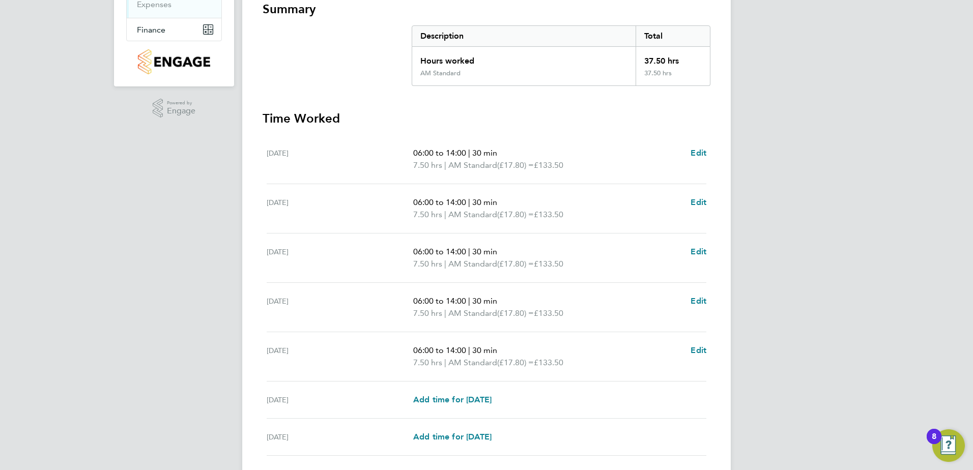
scroll to position [265, 0]
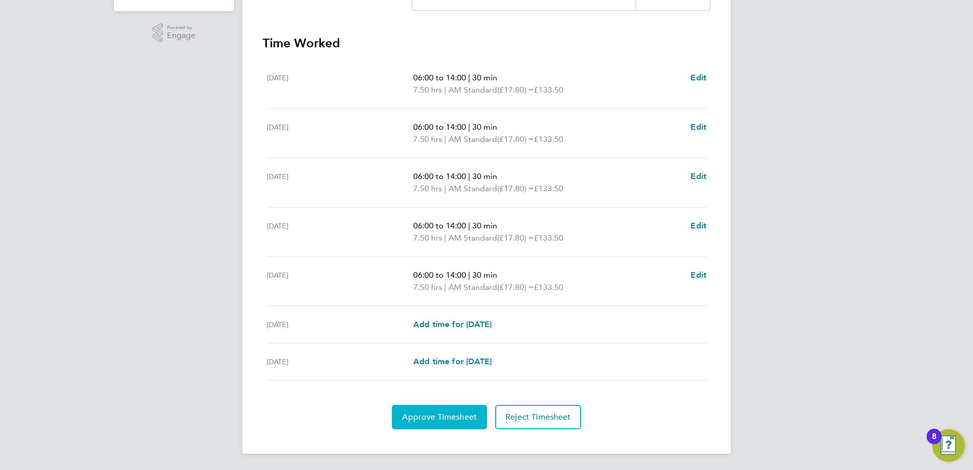
click at [432, 414] on span "Approve Timesheet" at bounding box center [439, 417] width 75 height 10
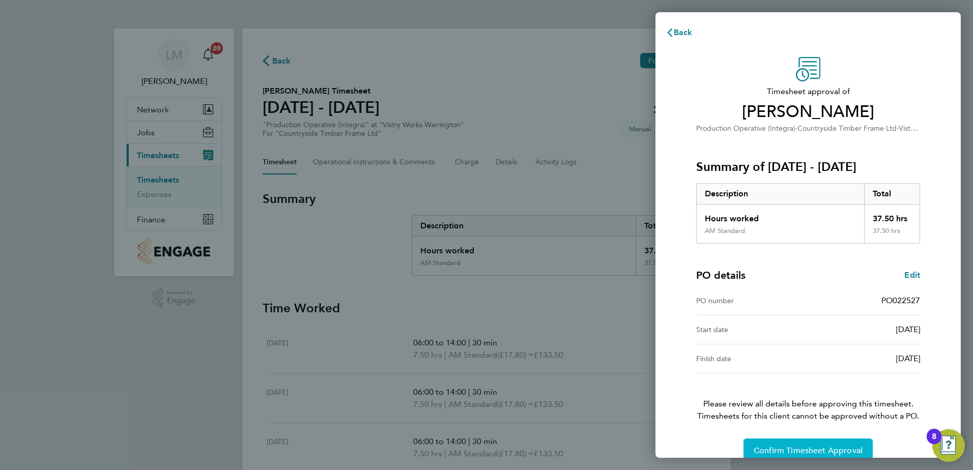
click at [783, 450] on span "Confirm Timesheet Approval" at bounding box center [807, 451] width 109 height 10
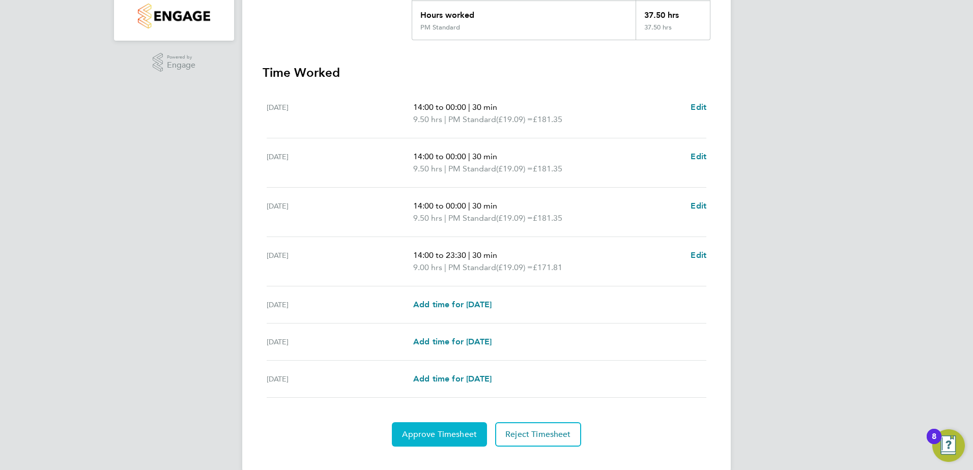
scroll to position [253, 0]
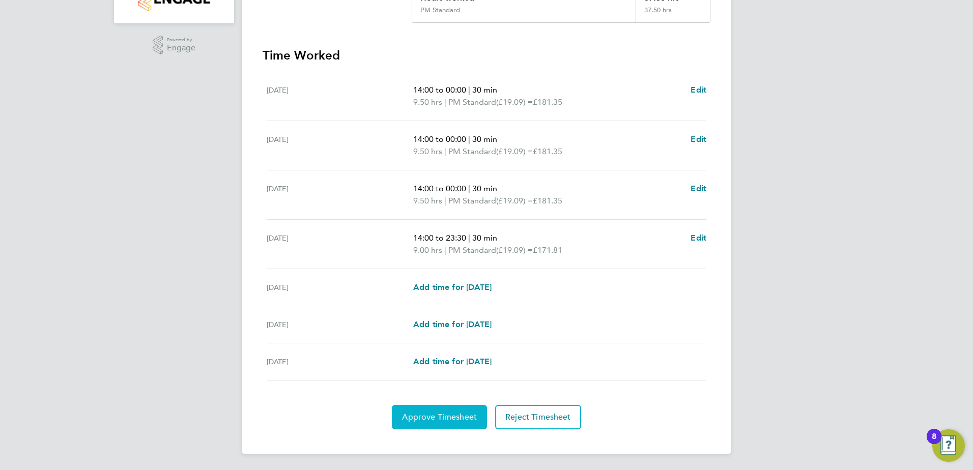
click at [449, 421] on span "Approve Timesheet" at bounding box center [439, 417] width 75 height 10
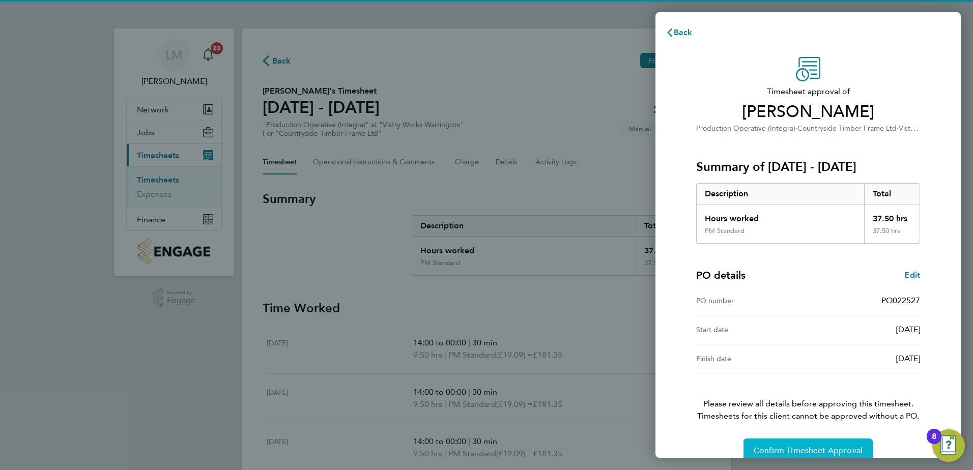
click at [800, 446] on span "Confirm Timesheet Approval" at bounding box center [807, 451] width 109 height 10
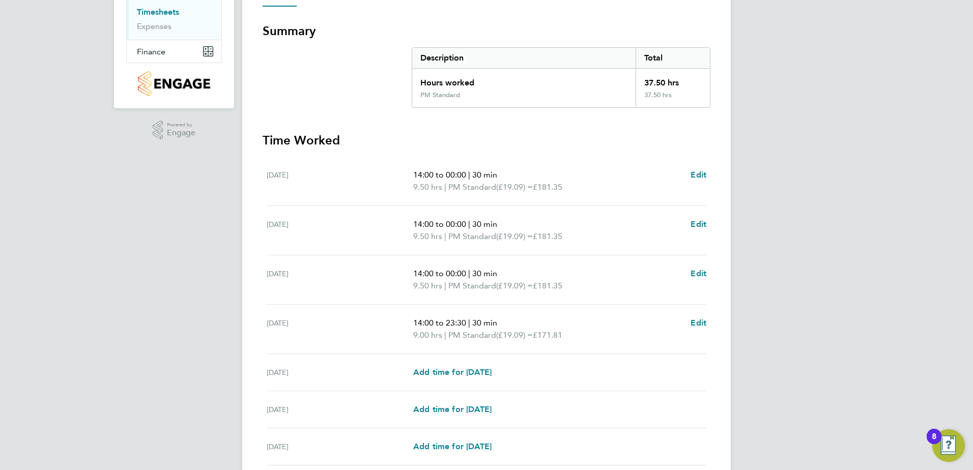
scroll to position [253, 0]
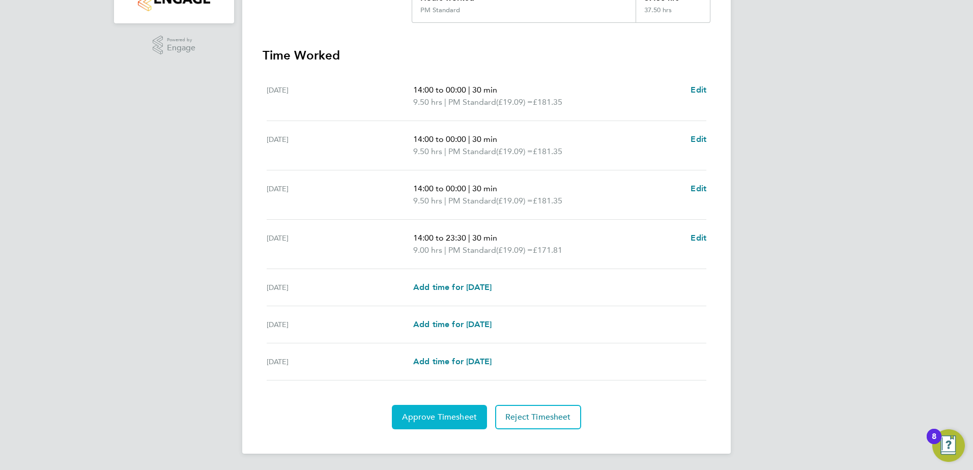
drag, startPoint x: 436, startPoint y: 419, endPoint x: 442, endPoint y: 421, distance: 5.8
click at [436, 420] on span "Approve Timesheet" at bounding box center [439, 417] width 75 height 10
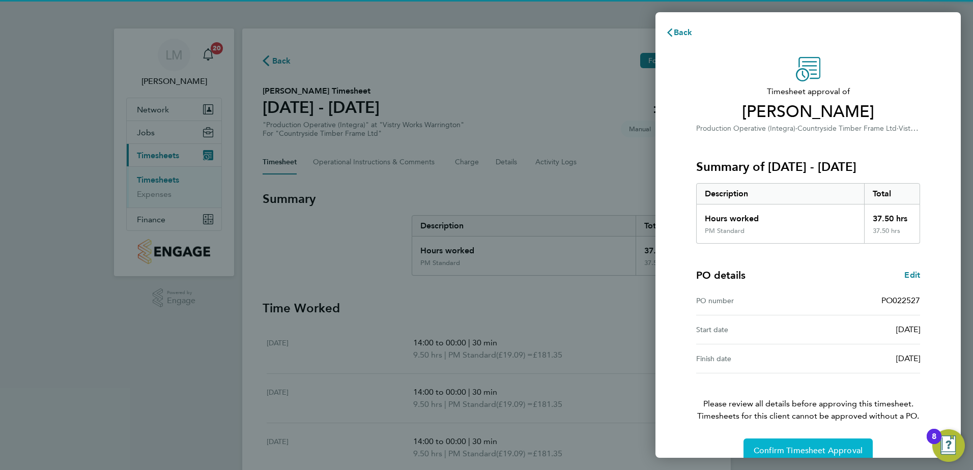
click at [804, 445] on button "Confirm Timesheet Approval" at bounding box center [807, 450] width 129 height 24
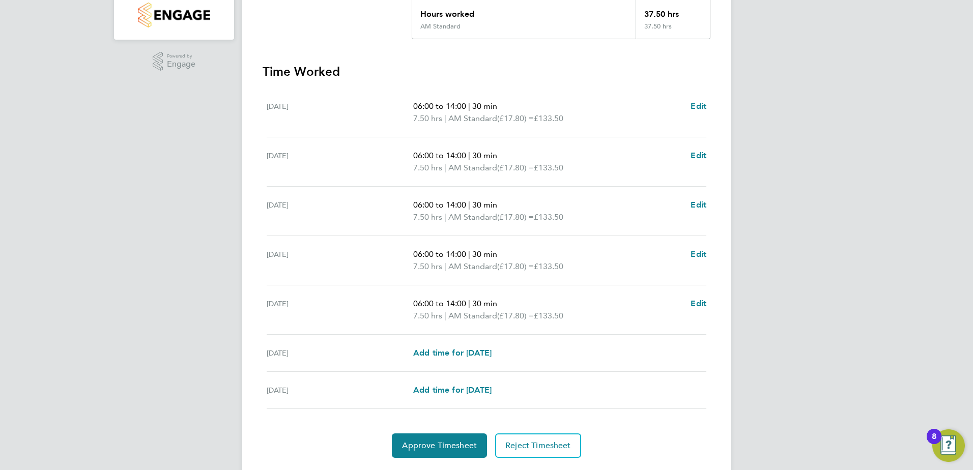
scroll to position [254, 0]
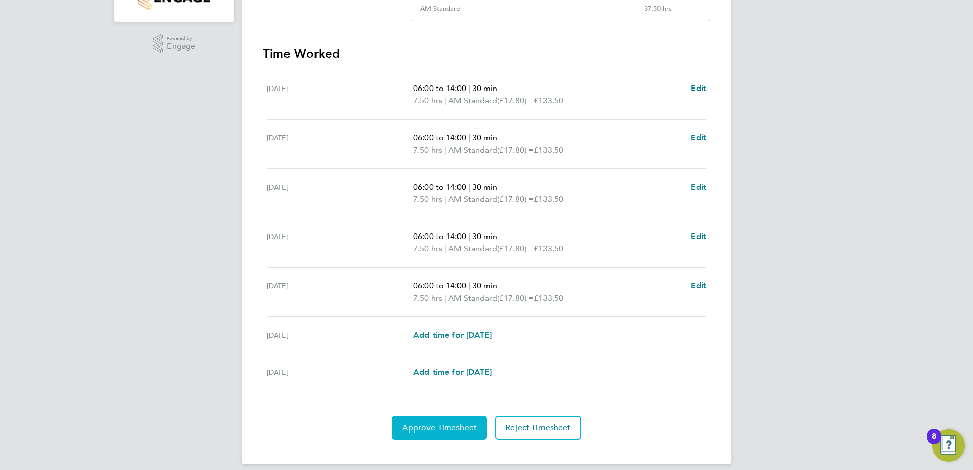
click at [443, 427] on span "Approve Timesheet" at bounding box center [439, 428] width 75 height 10
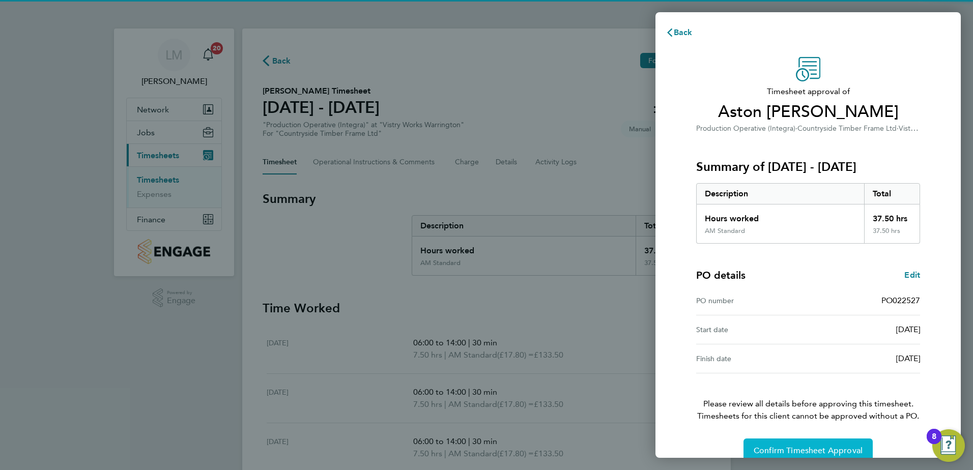
click at [787, 447] on span "Confirm Timesheet Approval" at bounding box center [807, 451] width 109 height 10
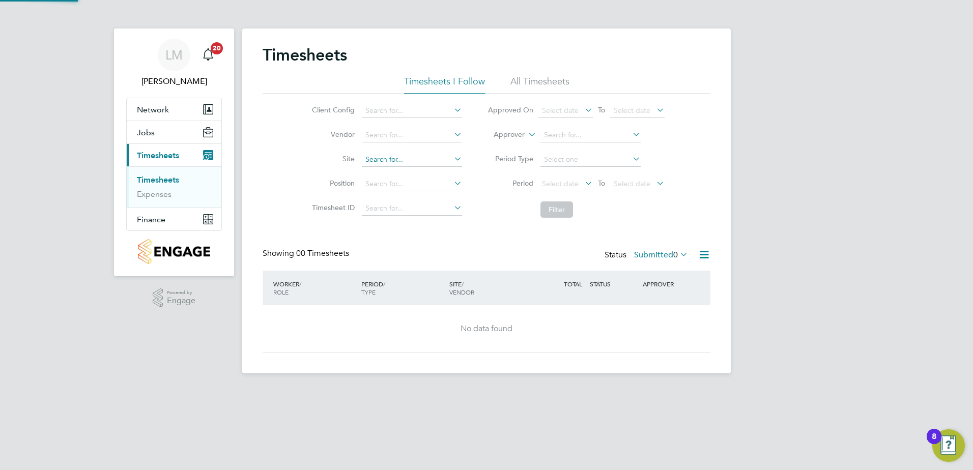
click at [377, 161] on input at bounding box center [412, 160] width 100 height 14
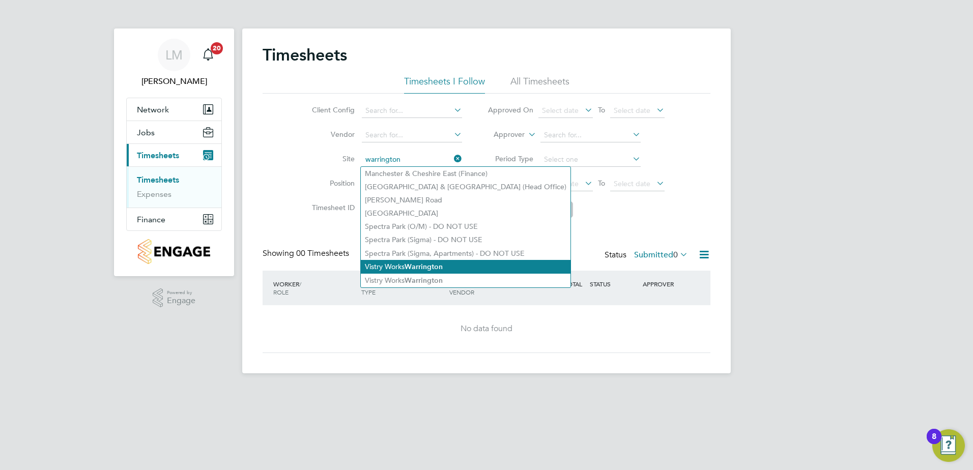
click at [394, 266] on li "Vistry Works Warrington" at bounding box center [466, 267] width 210 height 14
type input "Vistry Works [GEOGRAPHIC_DATA]"
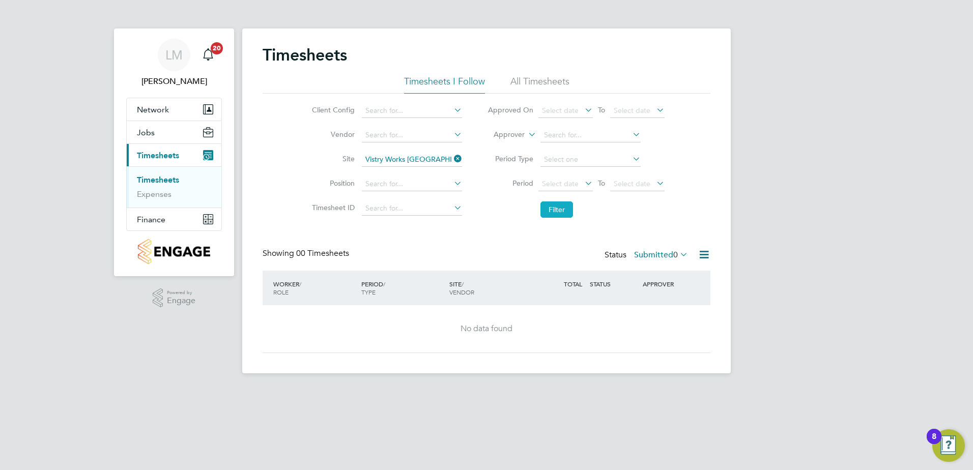
click at [554, 209] on button "Filter" at bounding box center [556, 209] width 33 height 16
click at [675, 255] on span "0" at bounding box center [675, 255] width 5 height 10
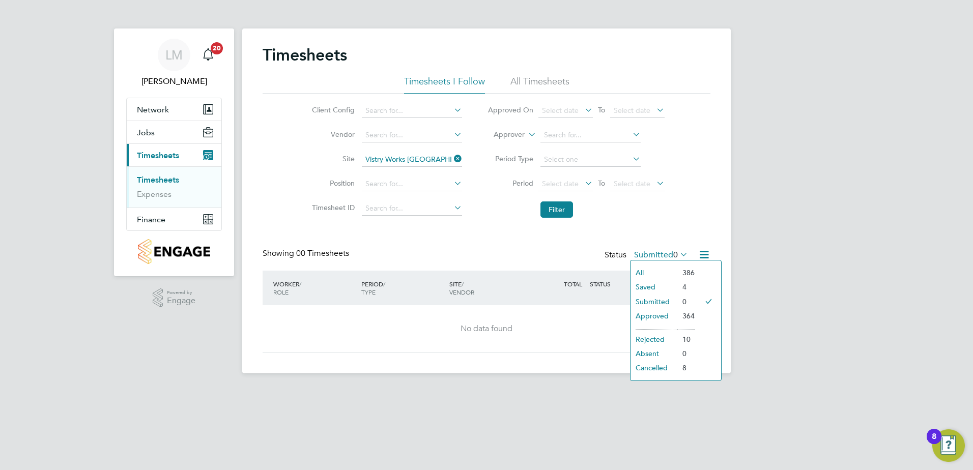
click at [657, 313] on li "Approved" at bounding box center [653, 316] width 47 height 14
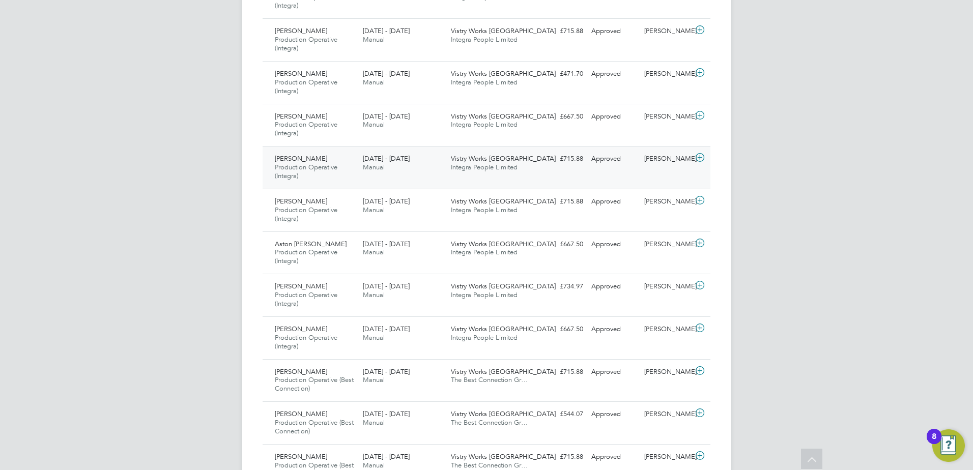
scroll to position [560, 0]
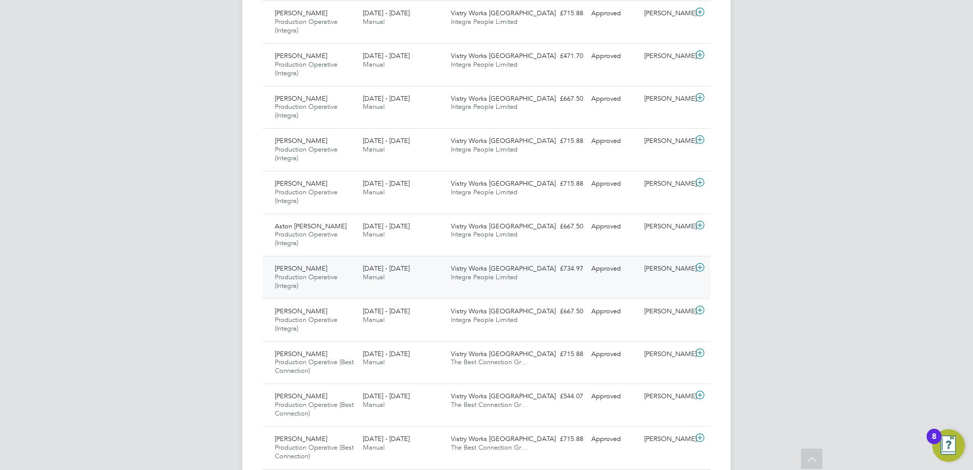
click at [702, 267] on icon at bounding box center [699, 267] width 13 height 8
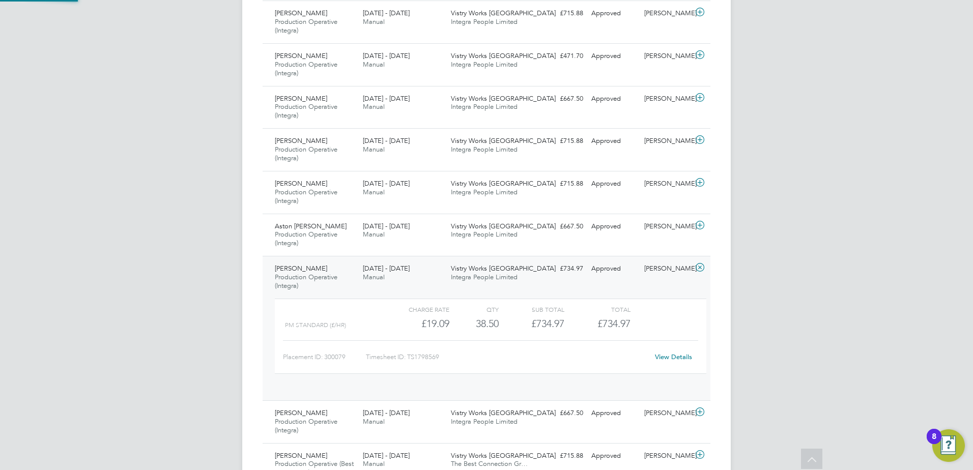
scroll to position [17, 99]
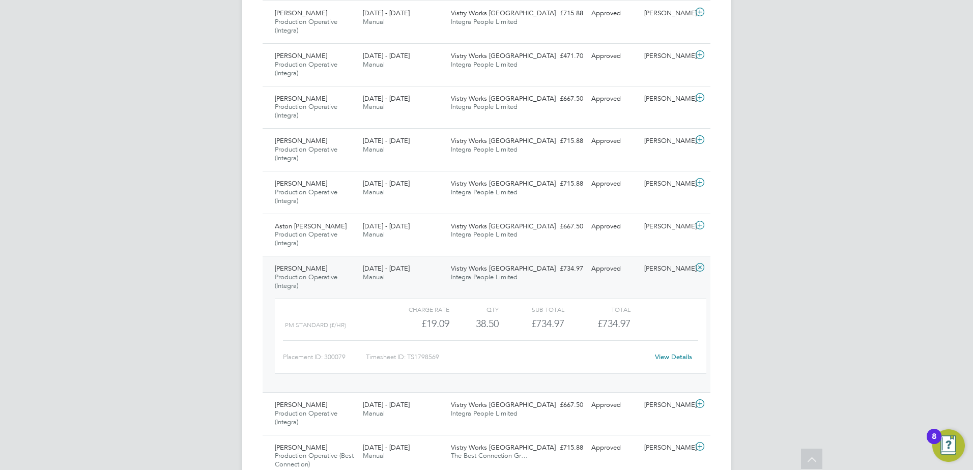
click at [662, 357] on link "View Details" at bounding box center [673, 356] width 37 height 9
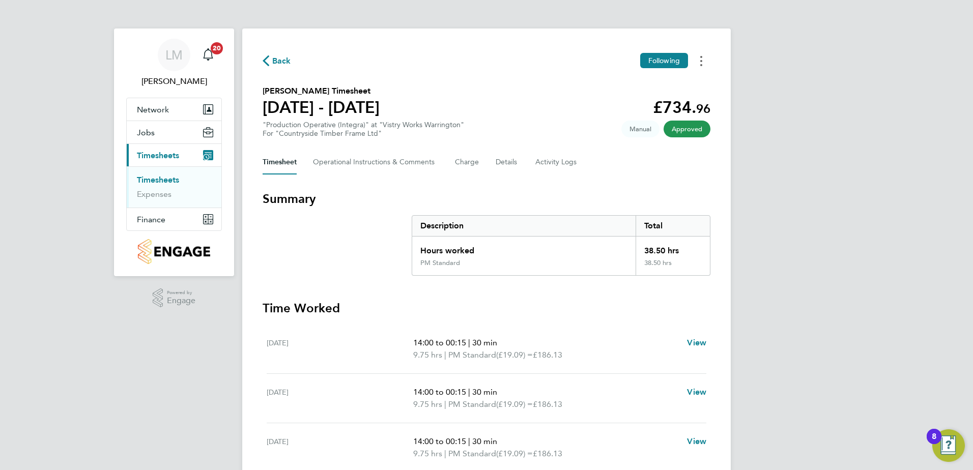
click at [702, 65] on button "Timesheets Menu" at bounding box center [701, 61] width 18 height 16
click at [626, 185] on div "Back Following Download timesheet [PERSON_NAME] Timesheet [DATE] - [DATE] £734.…" at bounding box center [486, 367] width 488 height 678
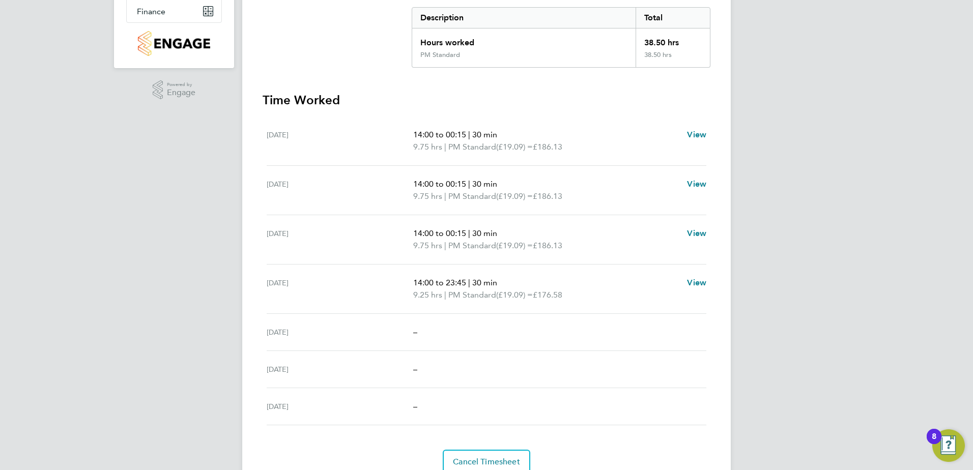
scroll to position [253, 0]
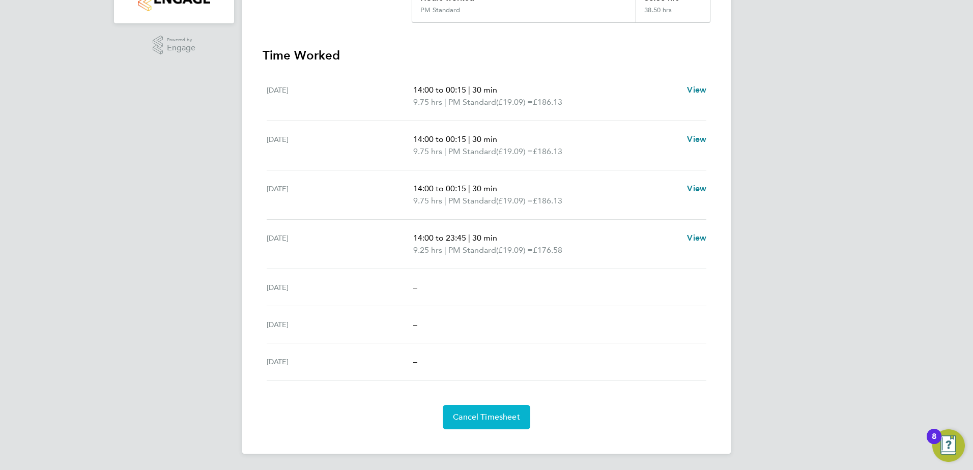
click at [497, 416] on span "Cancel Timesheet" at bounding box center [486, 417] width 67 height 10
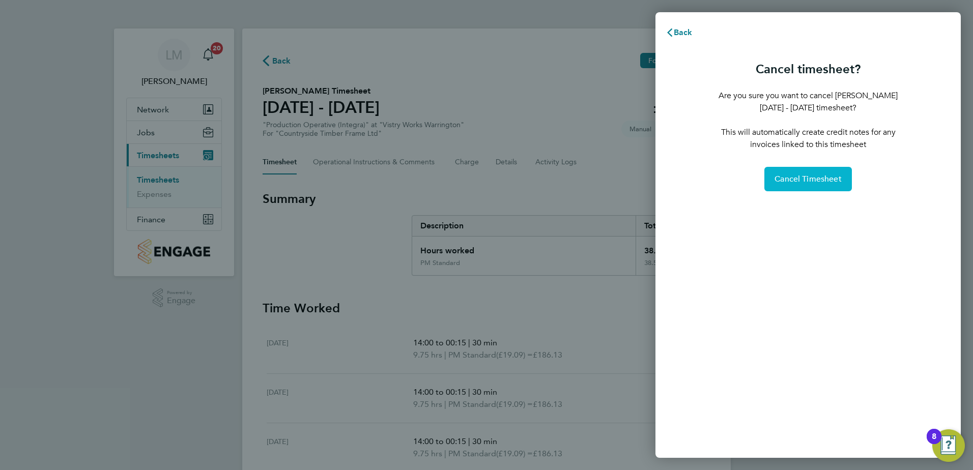
click at [799, 187] on button "Cancel Timesheet" at bounding box center [807, 179] width 87 height 24
